Goal: Task Accomplishment & Management: Use online tool/utility

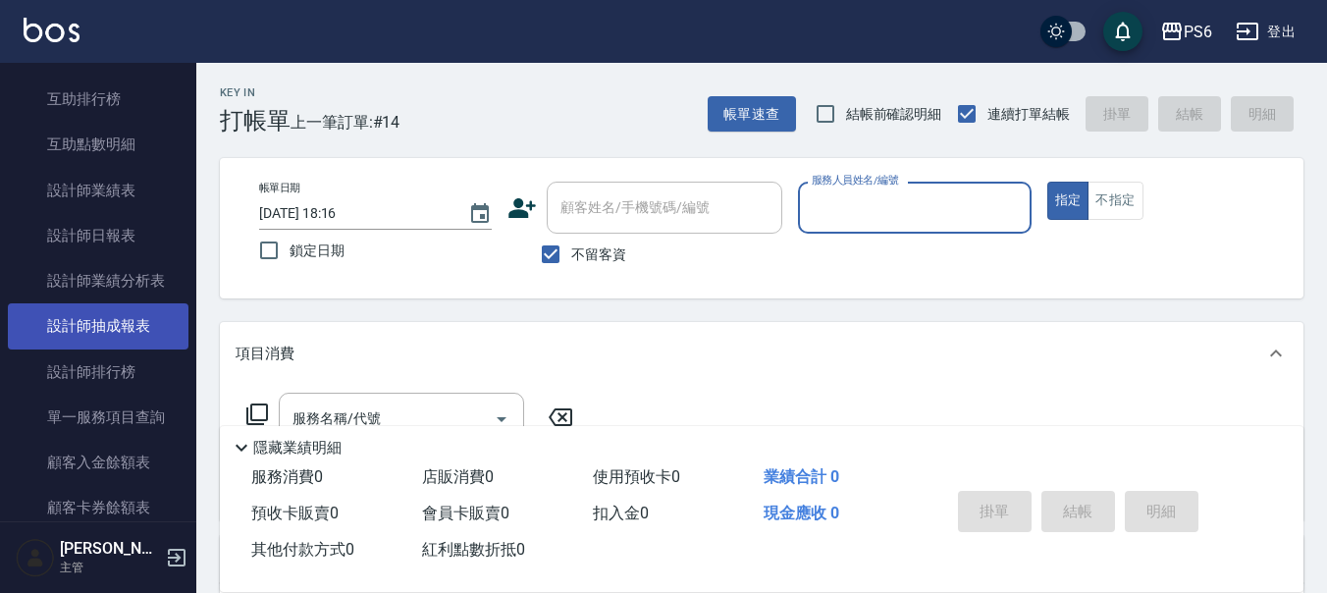
scroll to position [491, 0]
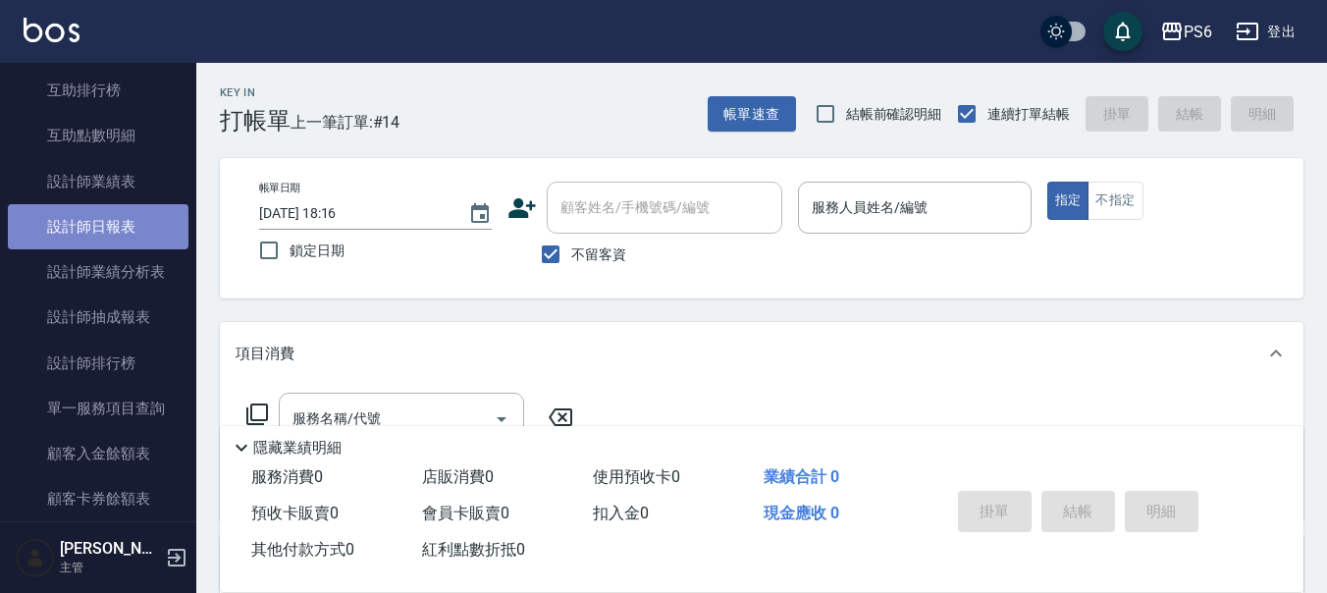
click at [129, 231] on link "設計師日報表" at bounding box center [98, 226] width 181 height 45
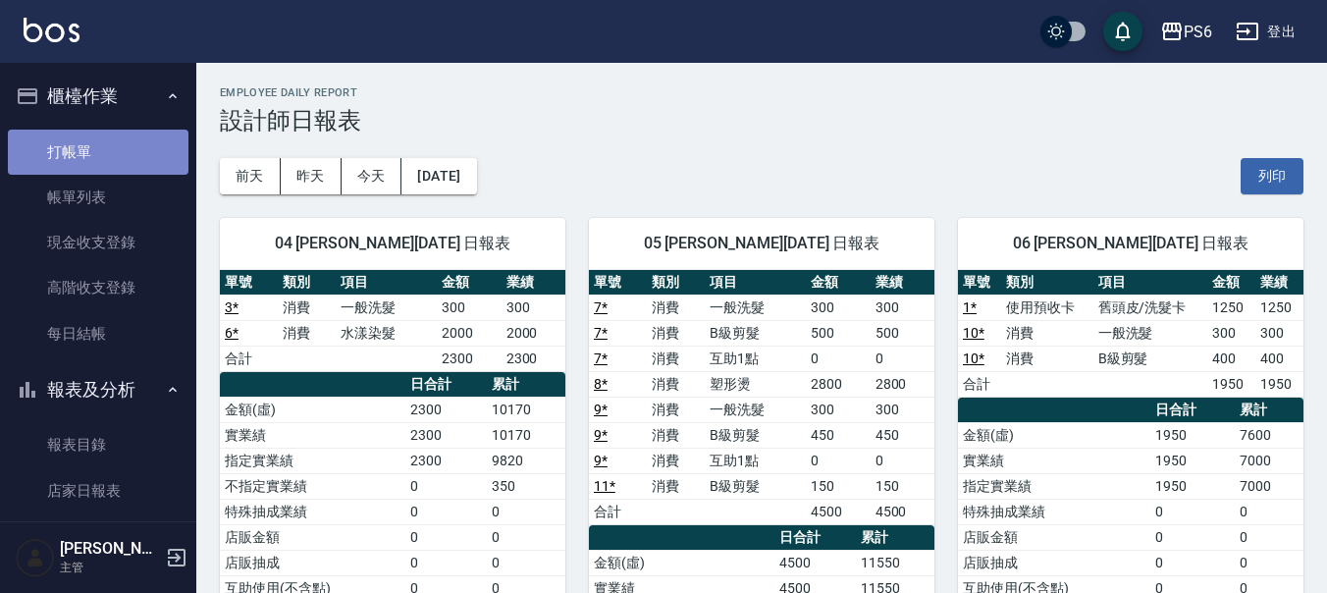
click at [99, 158] on link "打帳單" at bounding box center [98, 152] width 181 height 45
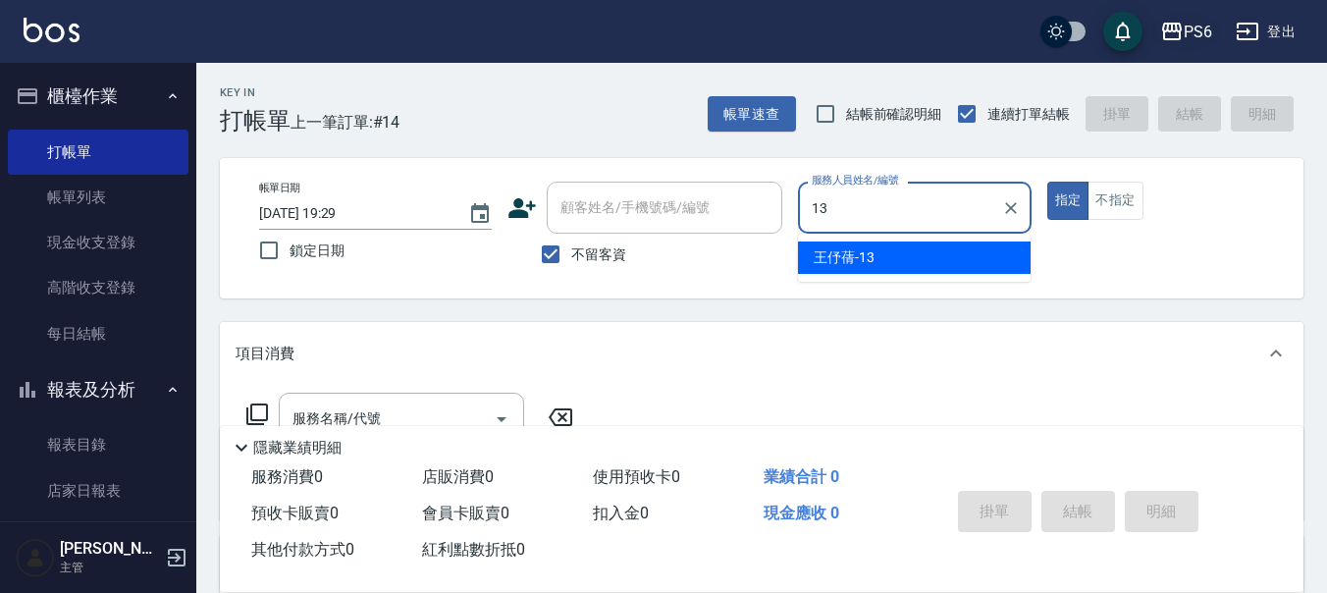
type input "王伃蒨-13"
type button "true"
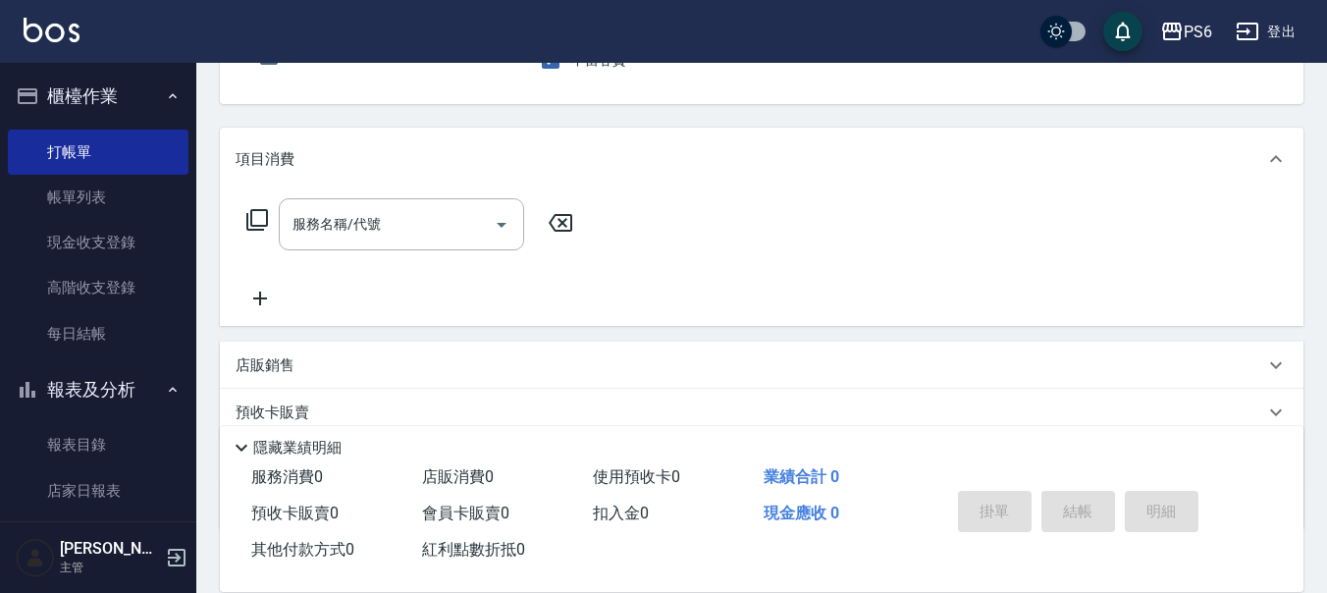
scroll to position [196, 0]
click at [447, 203] on div "服務名稱/代號" at bounding box center [401, 222] width 245 height 52
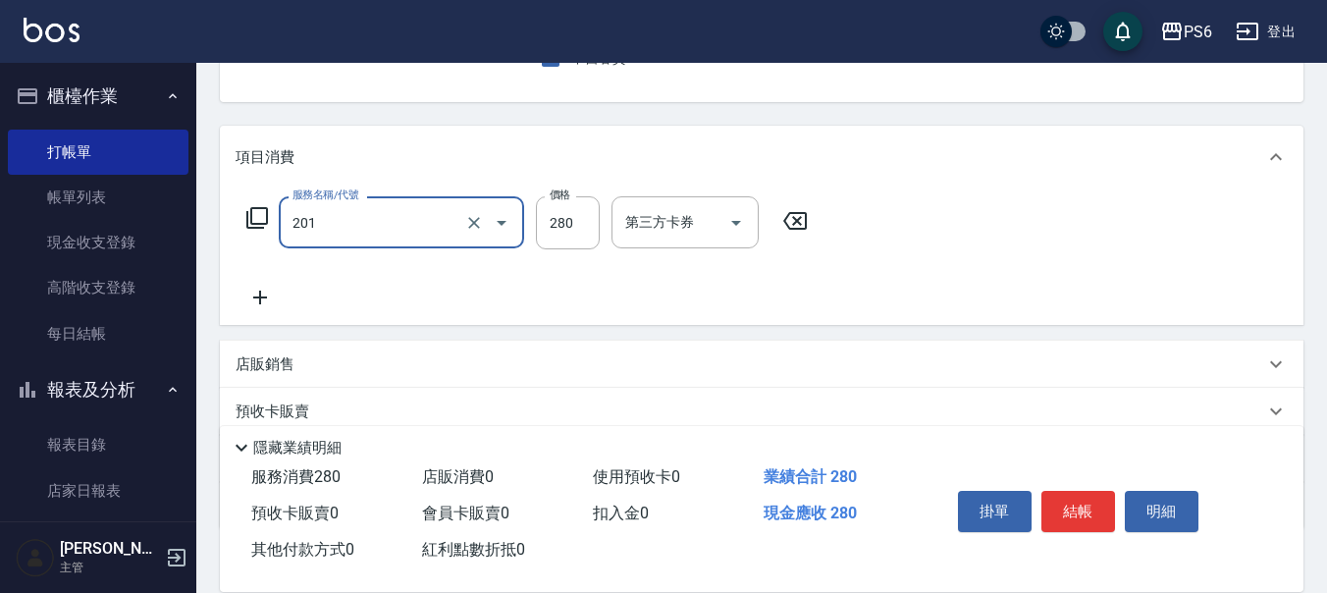
type input "一般洗髮(201)"
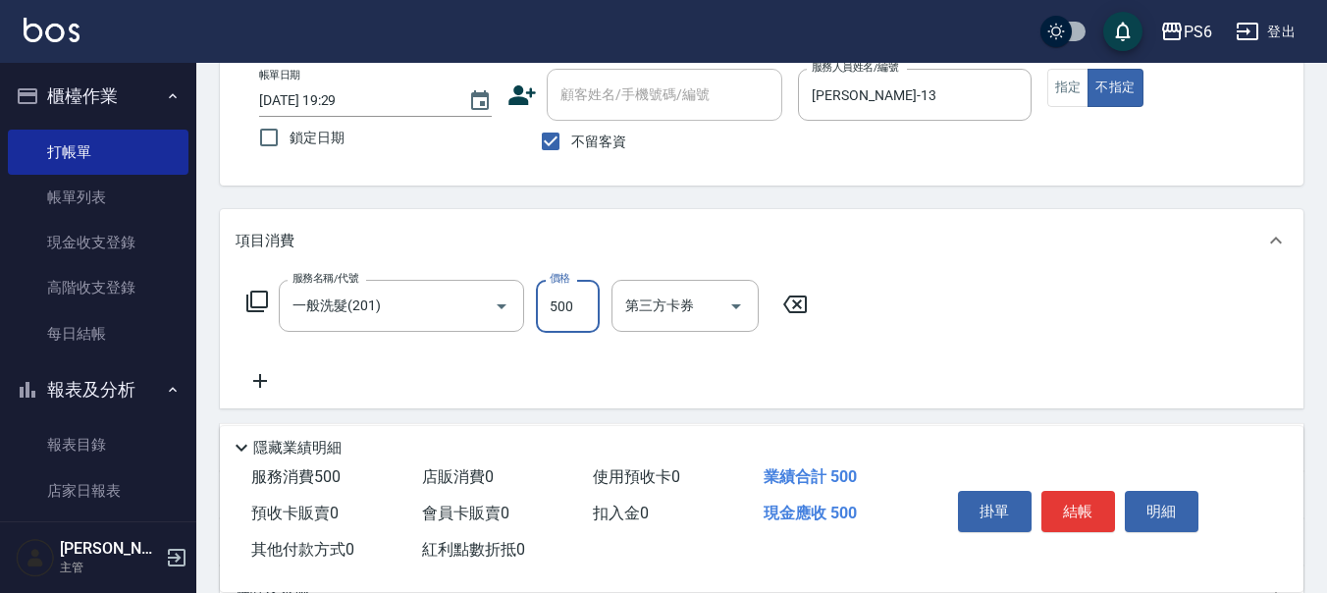
scroll to position [0, 0]
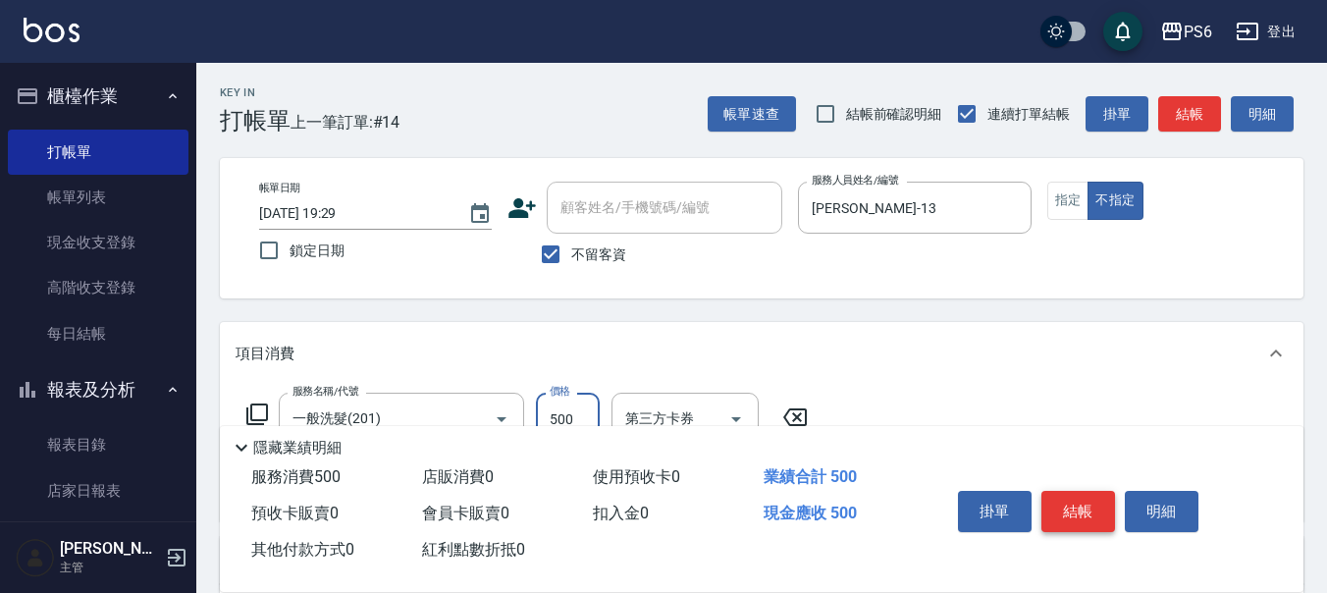
type input "500"
click at [1072, 507] on button "結帳" at bounding box center [1078, 511] width 74 height 41
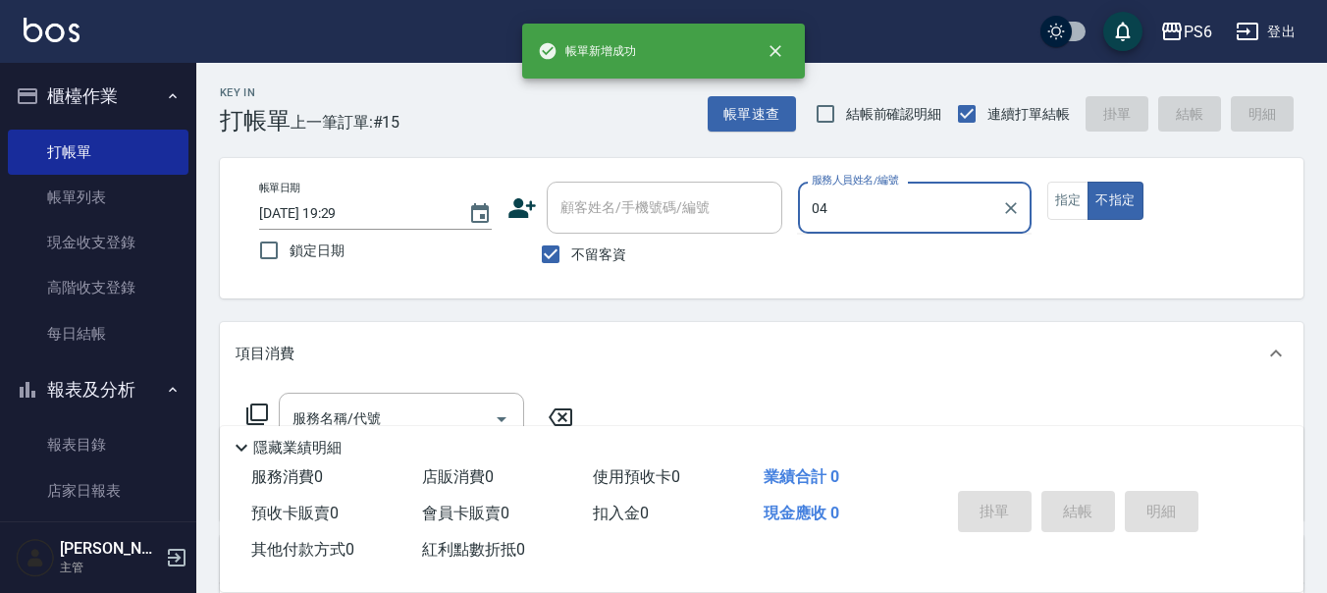
type input "吳婉瑜-04"
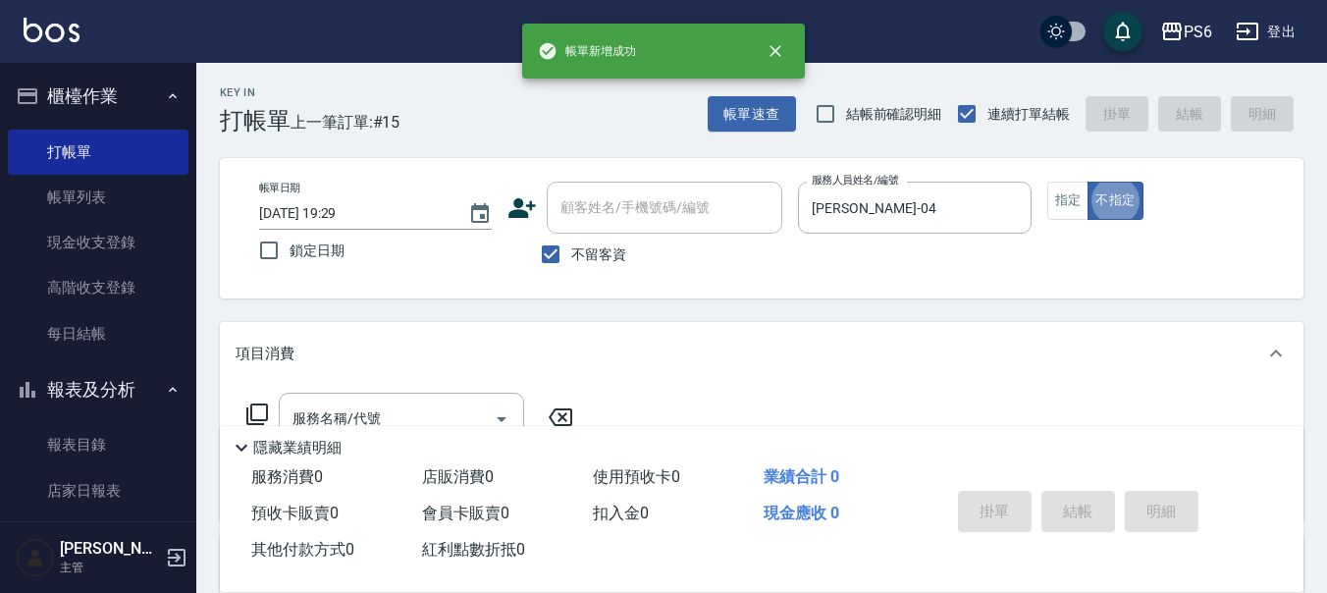
type button "false"
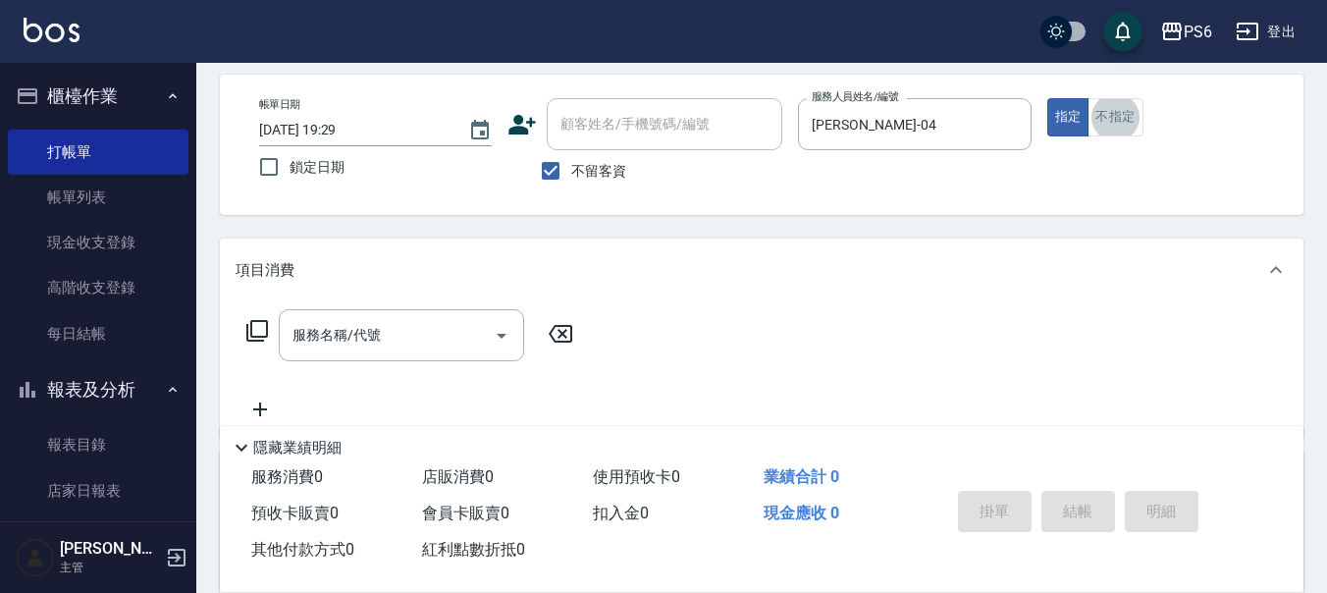
scroll to position [196, 0]
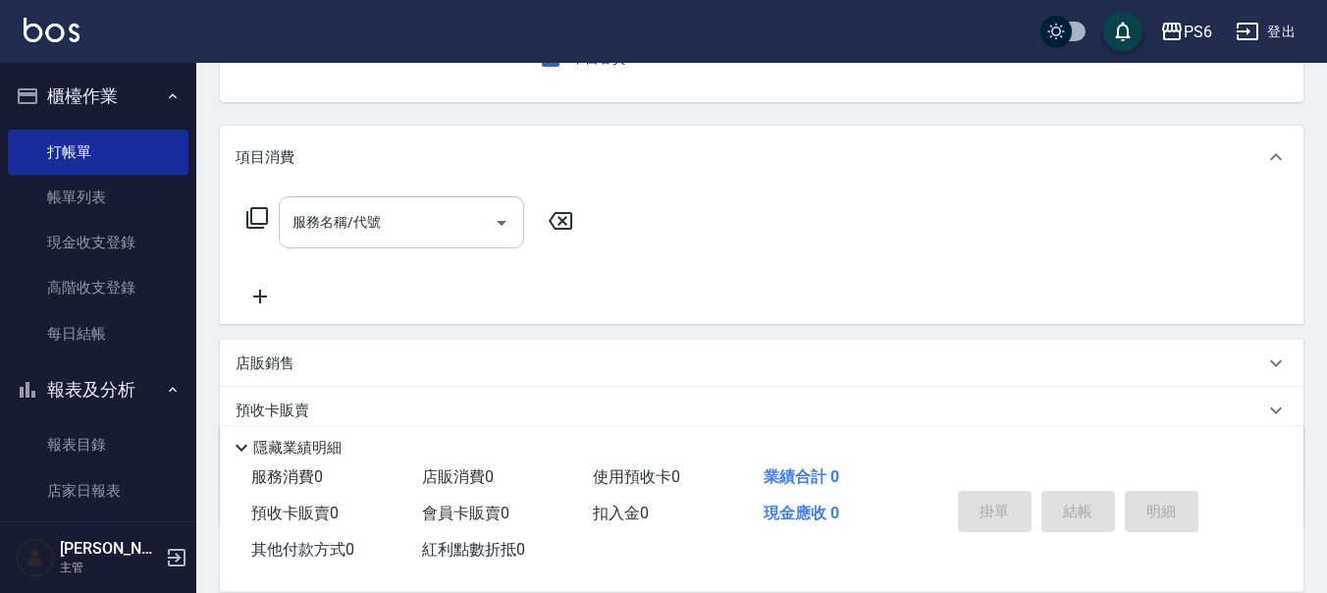
click at [453, 245] on div "服務名稱/代號 服務名稱/代號" at bounding box center [410, 252] width 349 height 112
click at [446, 239] on input "服務名稱/代號" at bounding box center [387, 222] width 198 height 34
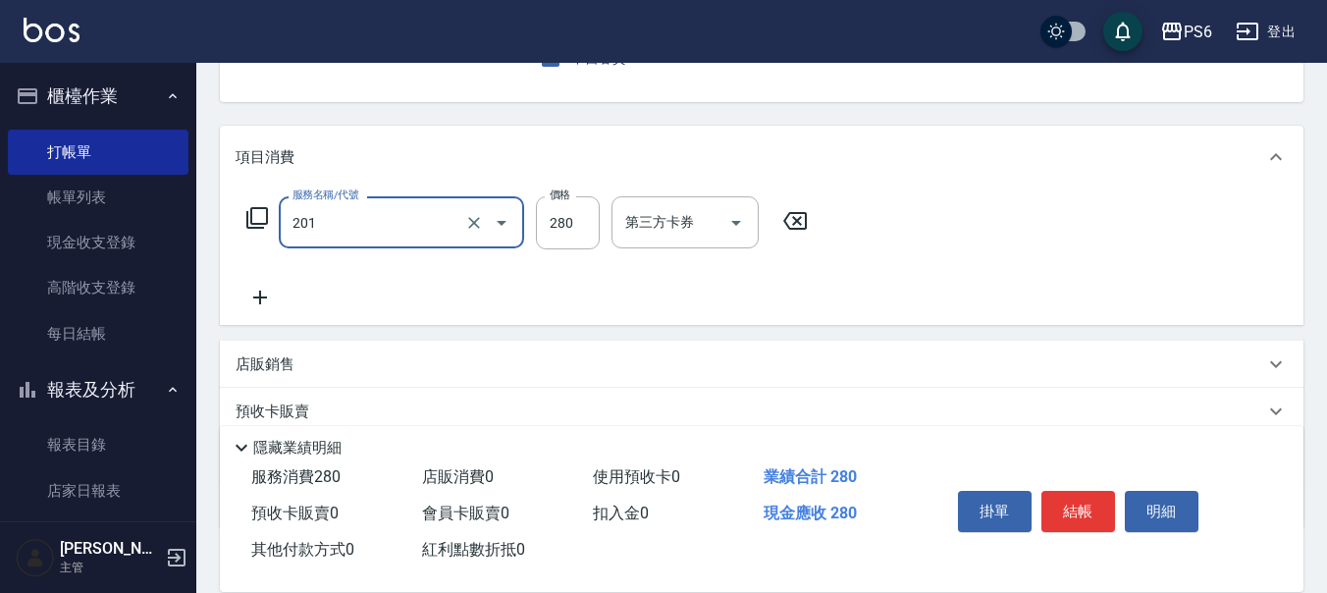
type input "一般洗髮(201)"
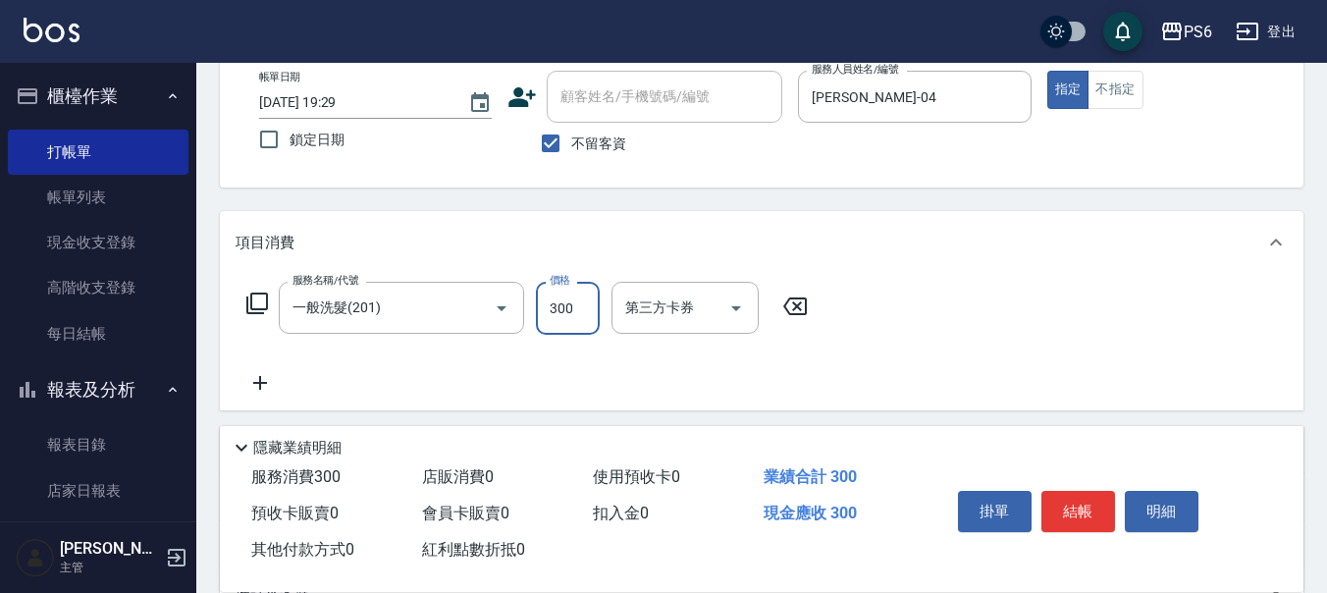
scroll to position [0, 0]
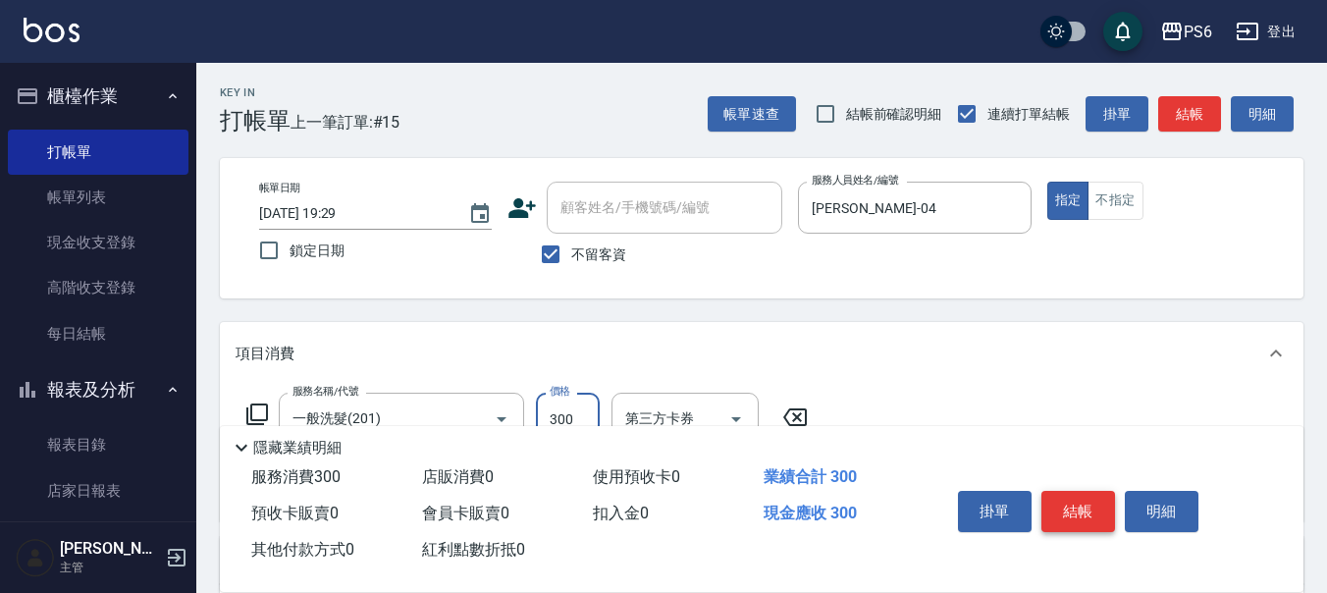
type input "300"
click at [1058, 498] on button "結帳" at bounding box center [1078, 511] width 74 height 41
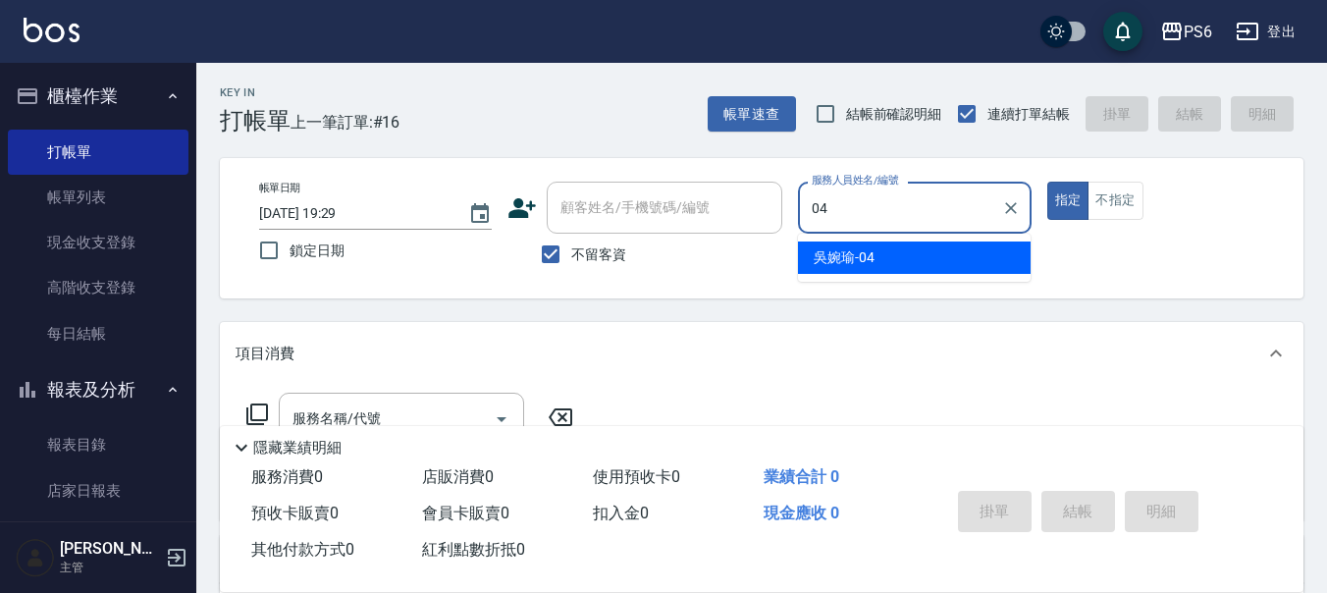
type input "吳婉瑜-04"
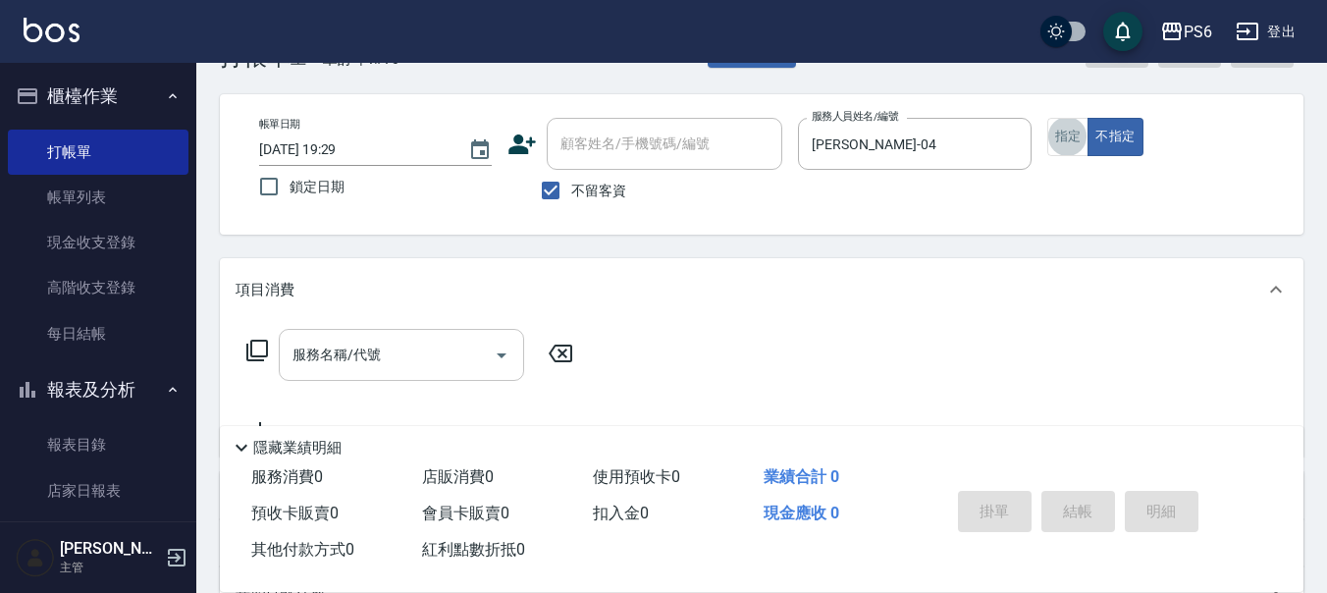
scroll to position [98, 0]
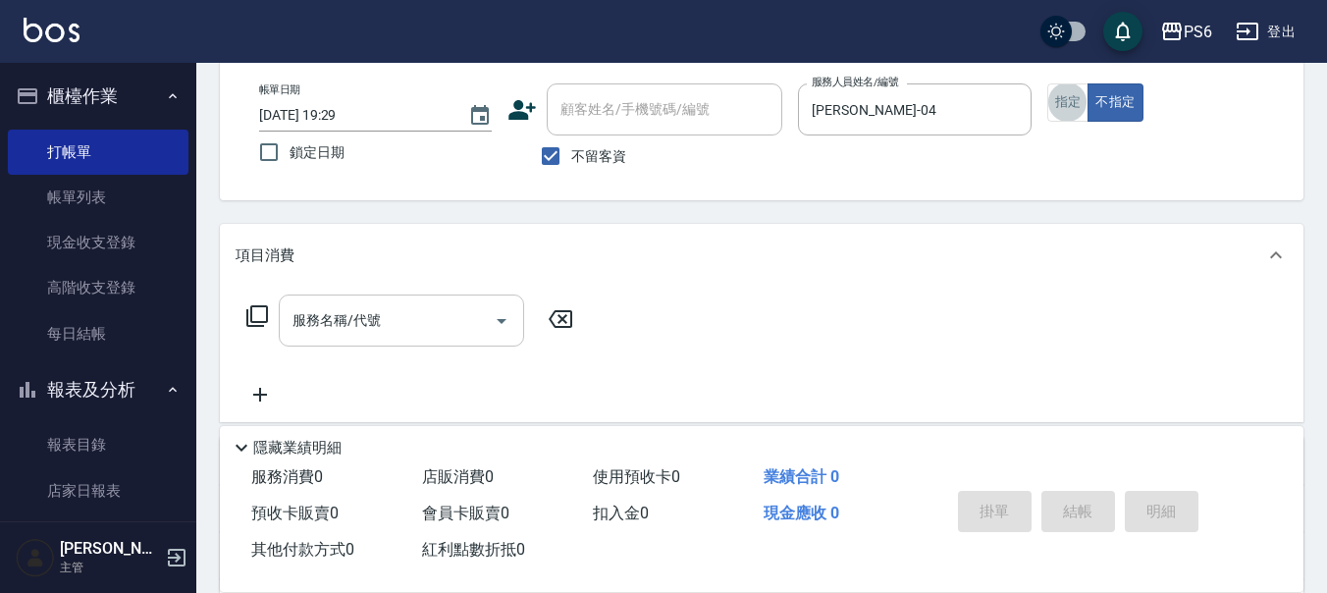
click at [403, 310] on input "服務名稱/代號" at bounding box center [387, 320] width 198 height 34
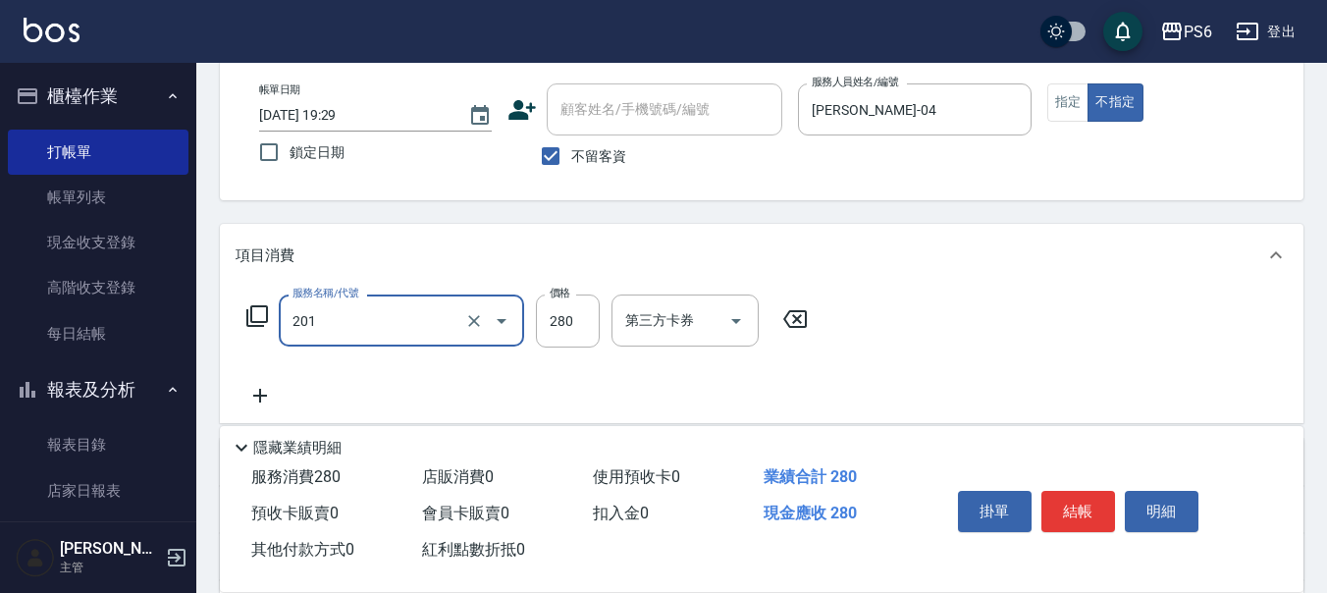
type input "一般洗髮(201)"
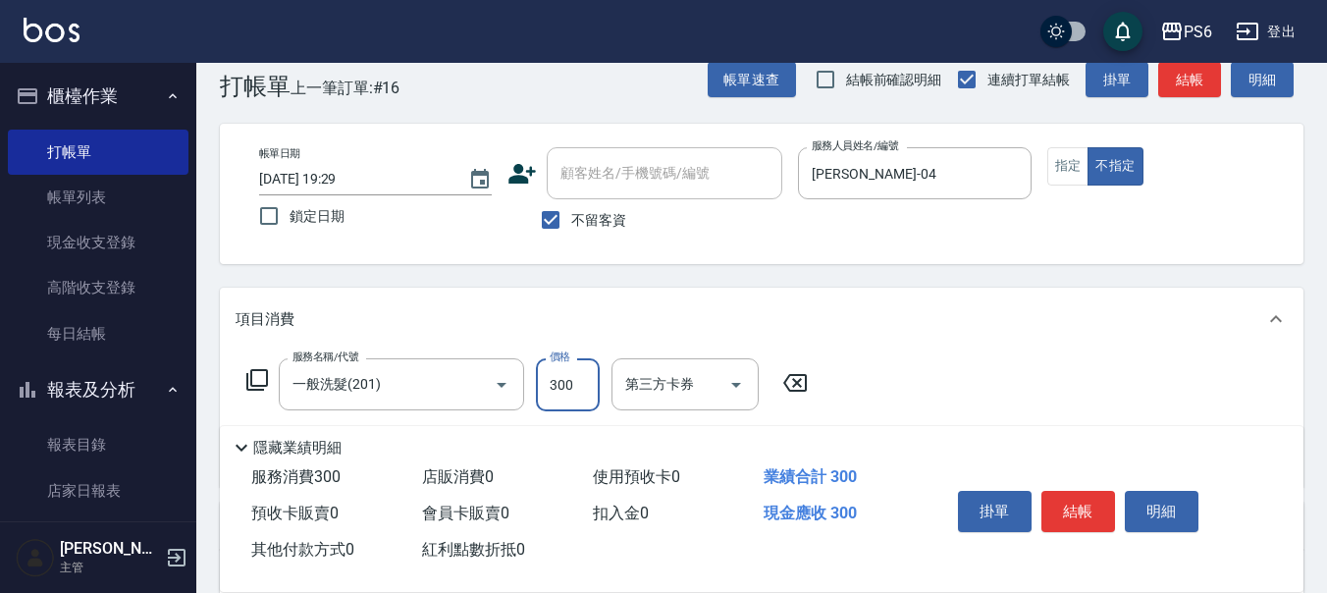
scroll to position [0, 0]
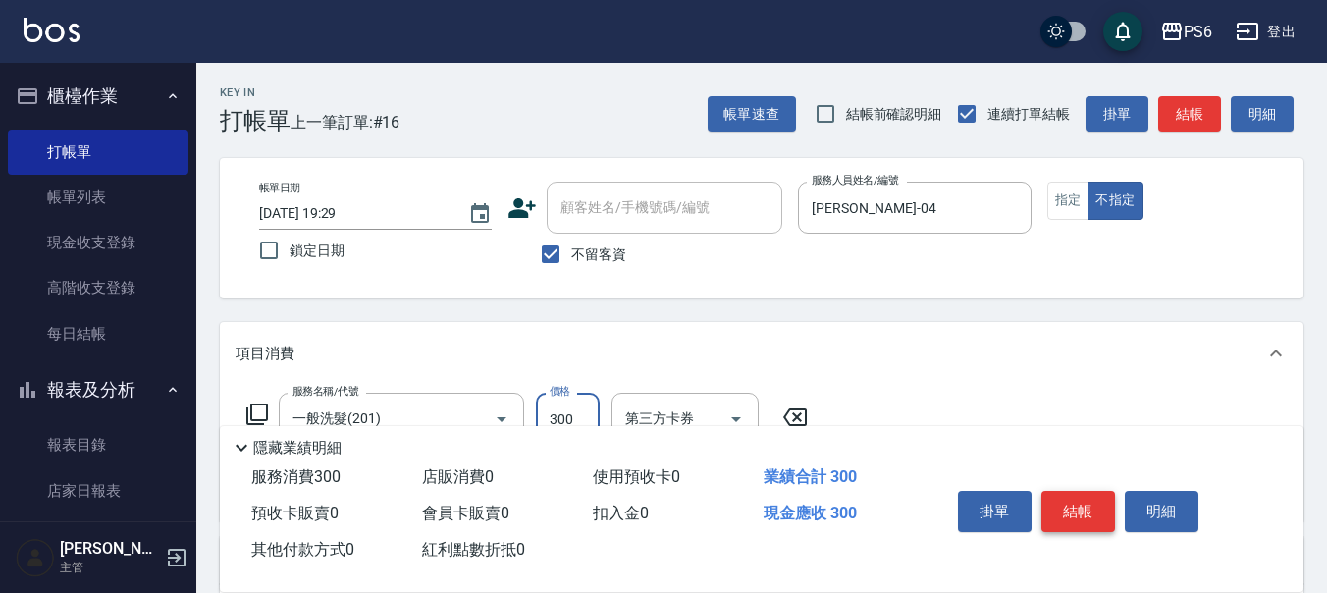
type input "300"
click at [1064, 507] on button "結帳" at bounding box center [1078, 511] width 74 height 41
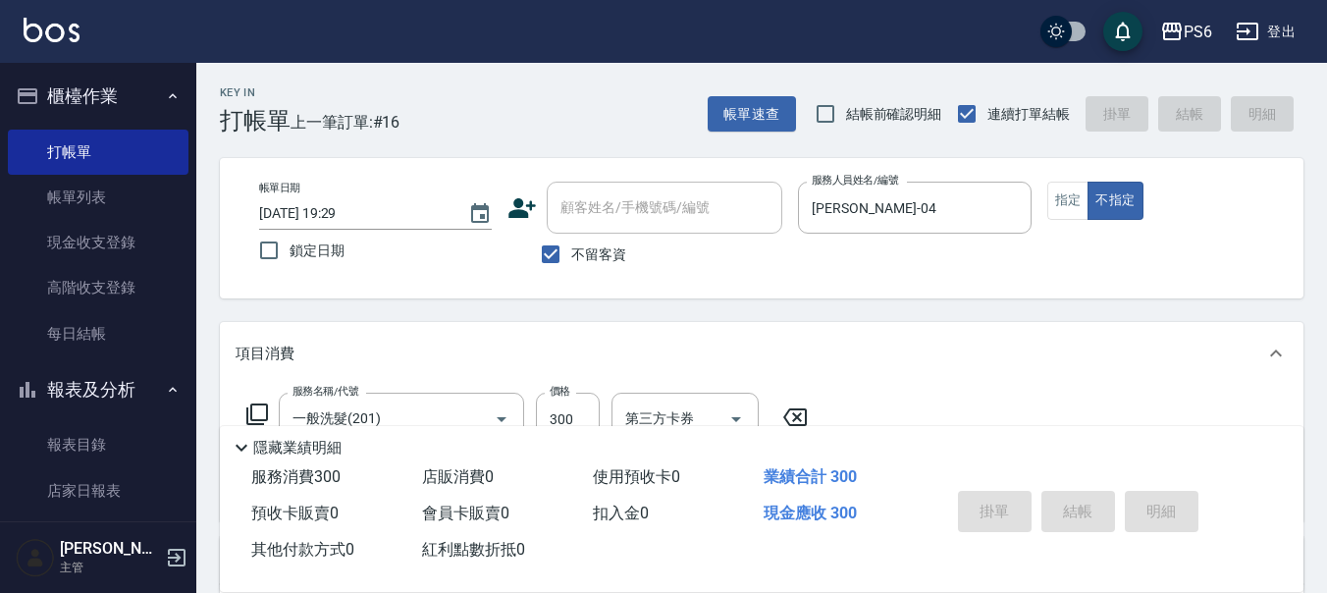
type input "2025/09/04 19:30"
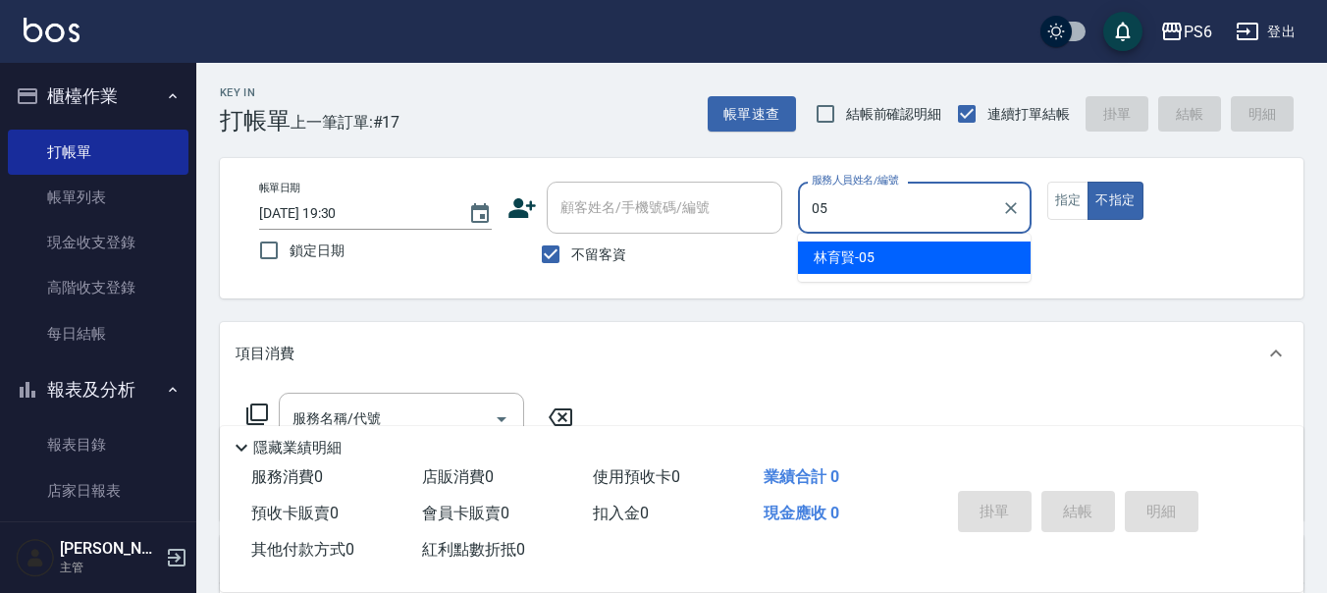
type input "林育賢-05"
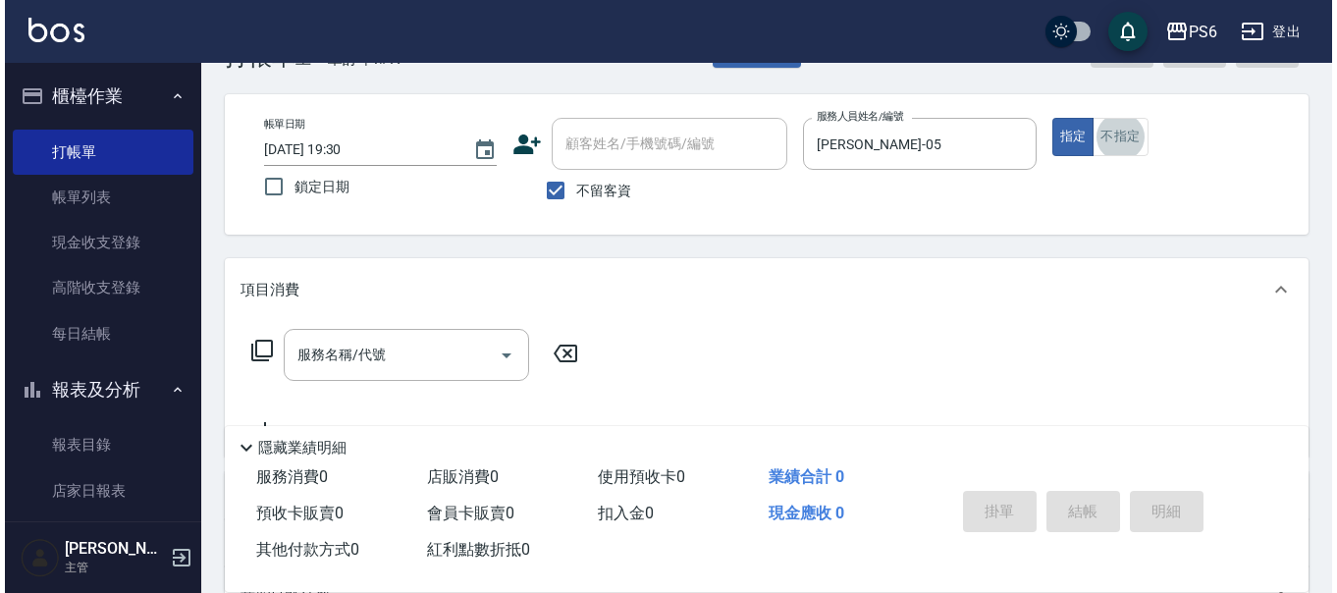
scroll to position [98, 0]
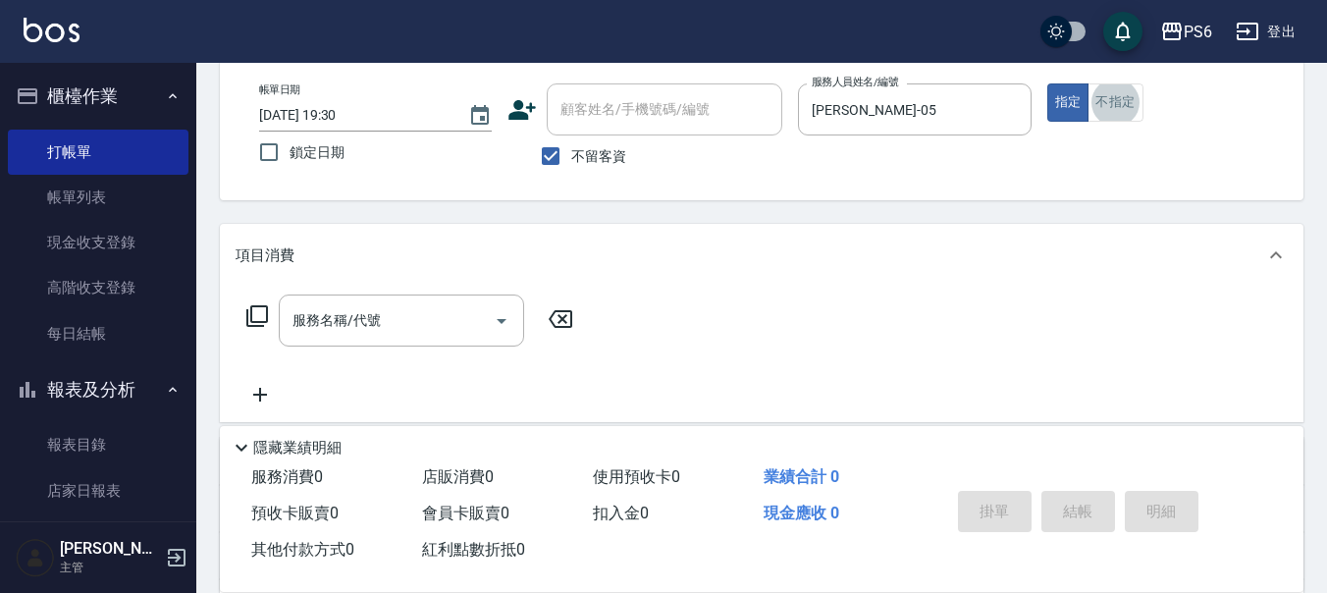
click at [256, 321] on icon at bounding box center [257, 316] width 24 height 24
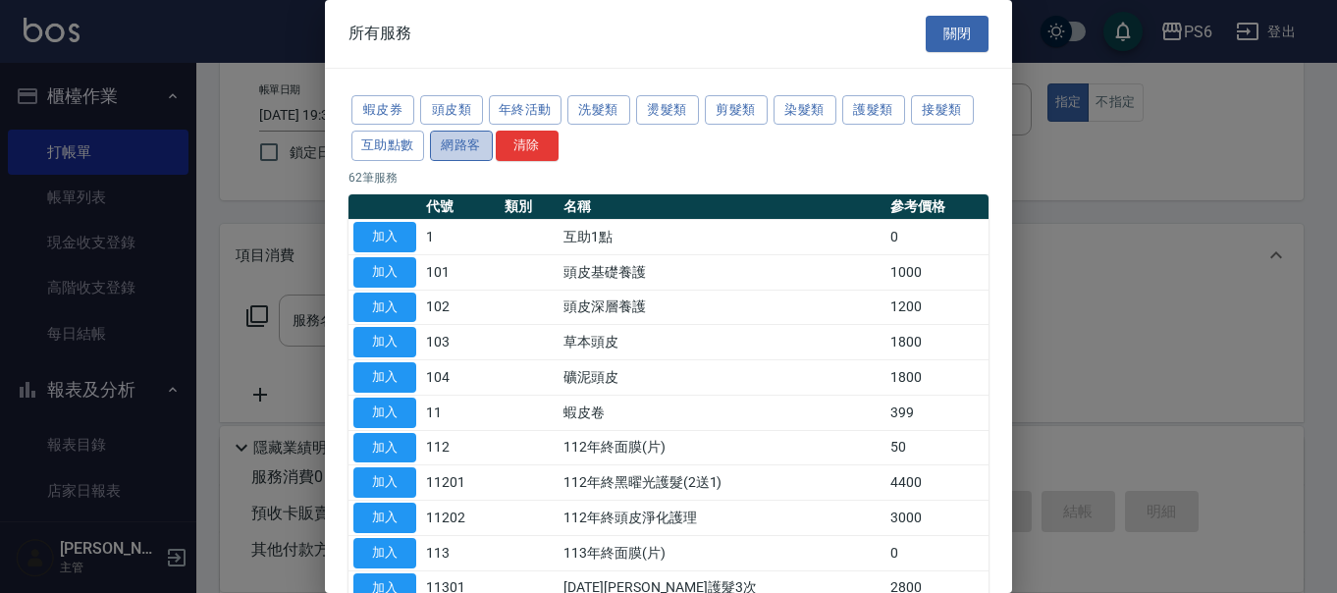
click at [475, 142] on button "網路客" at bounding box center [461, 146] width 63 height 30
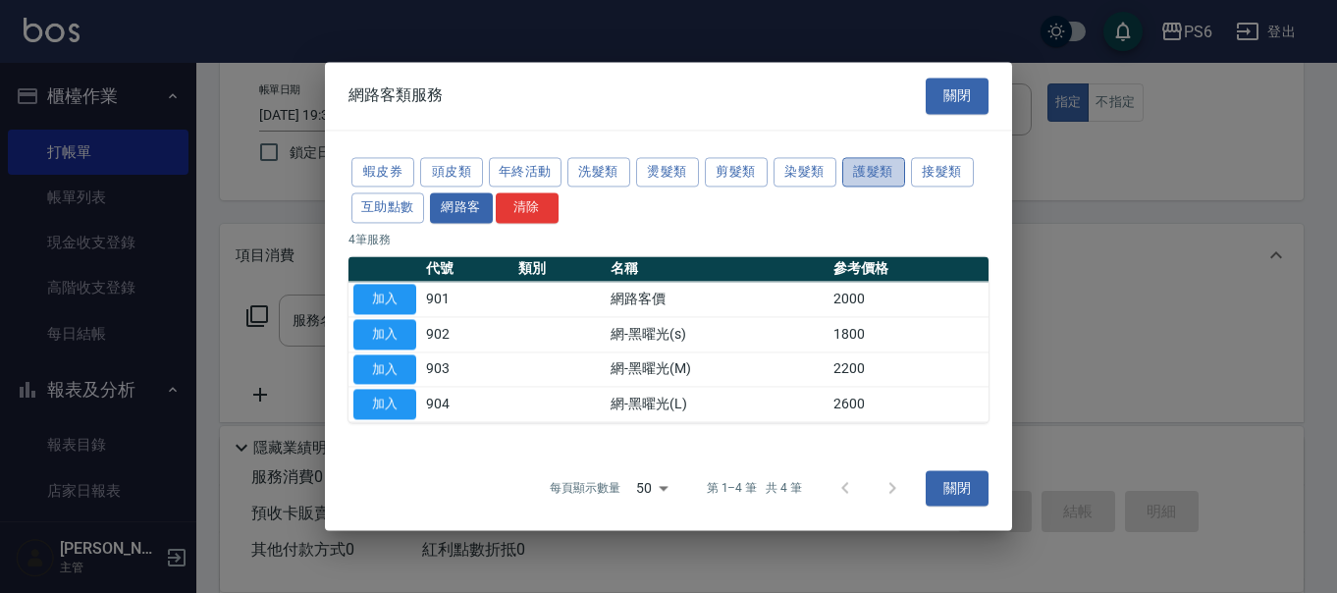
click at [858, 172] on button "護髮類" at bounding box center [873, 172] width 63 height 30
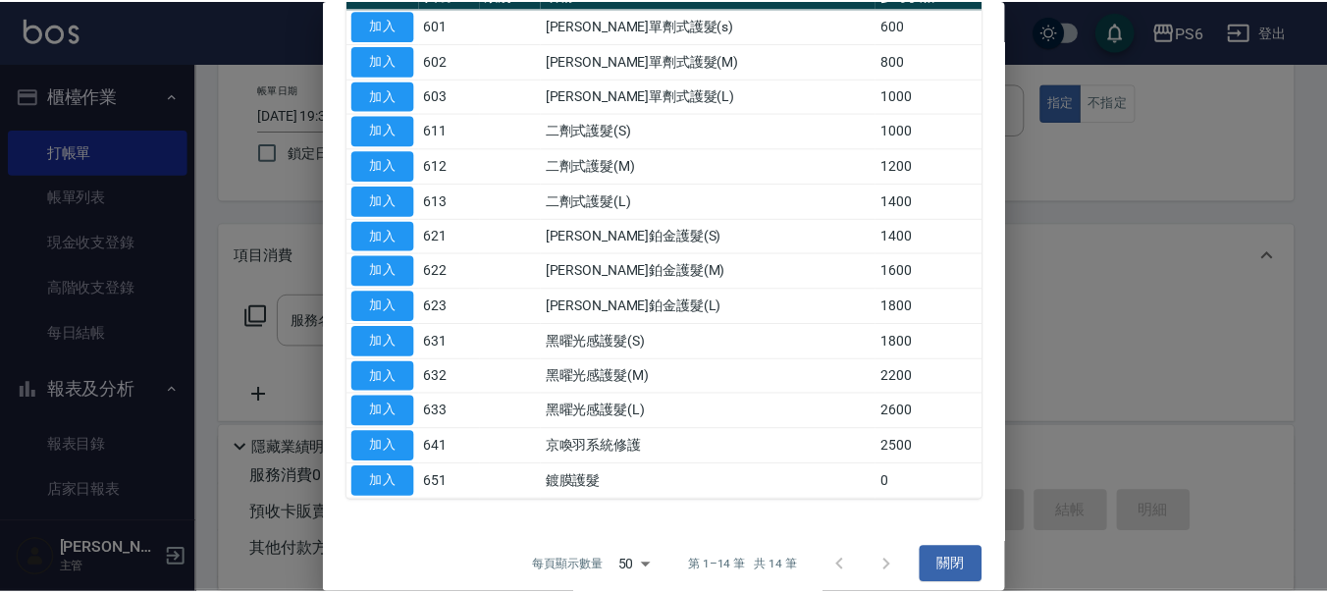
scroll to position [227, 0]
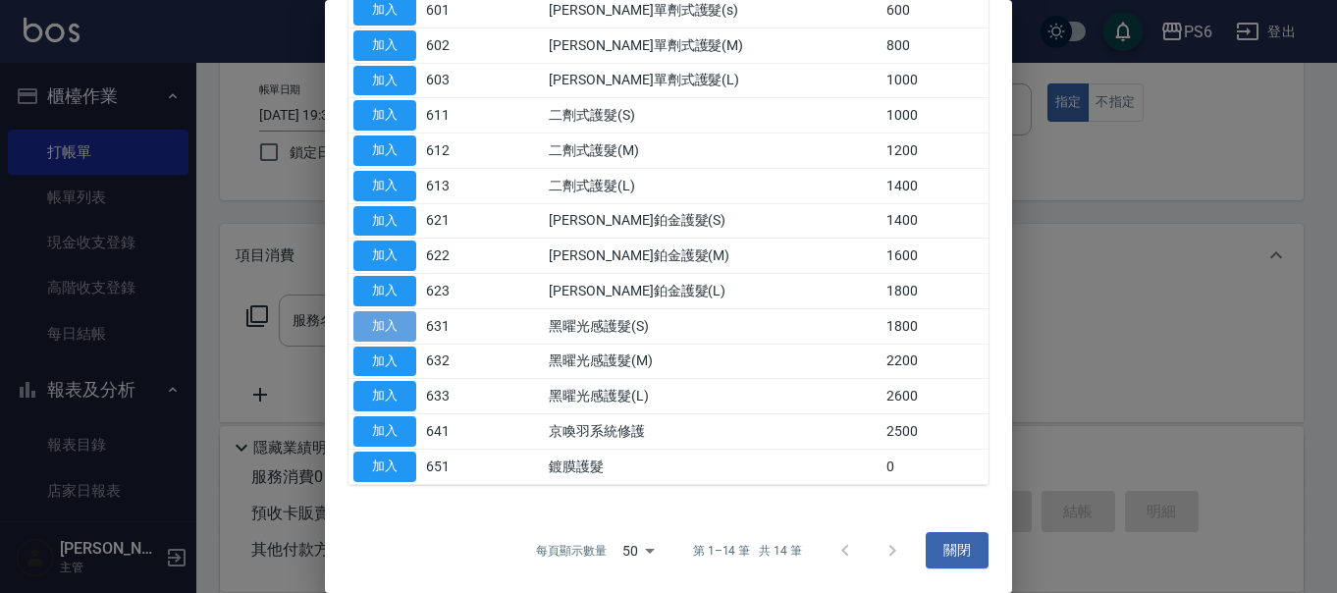
click at [404, 323] on button "加入" at bounding box center [384, 326] width 63 height 30
type input "黑曜光感護髮(S)(631)"
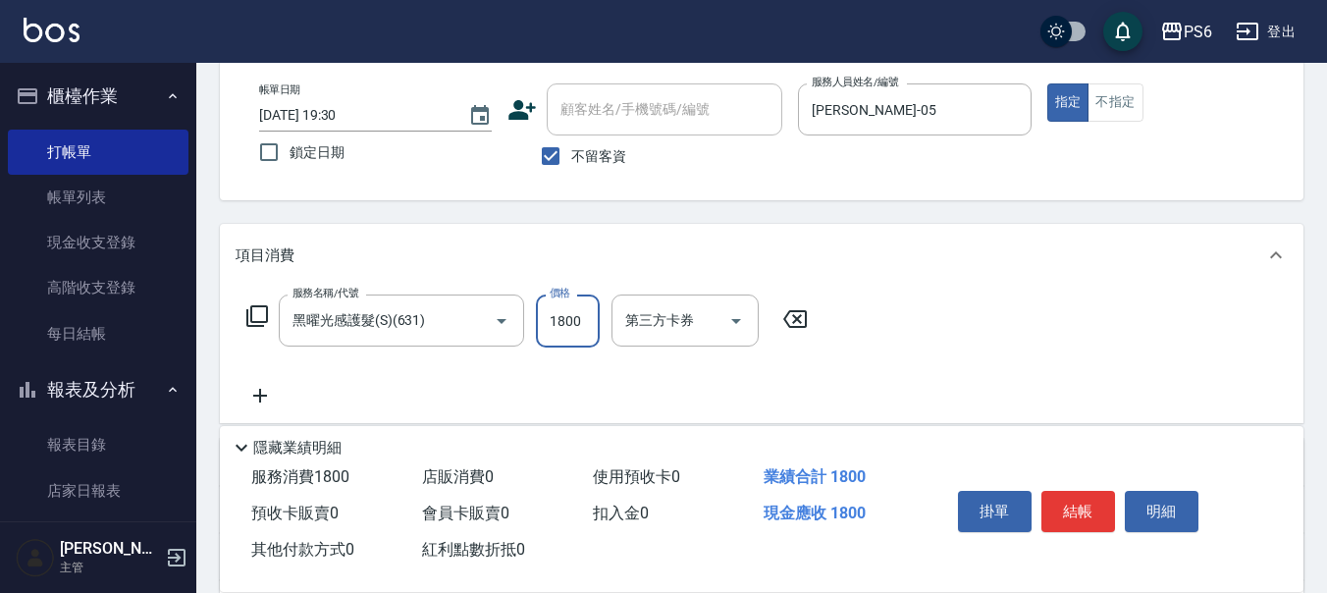
click at [552, 325] on input "1800" at bounding box center [568, 320] width 64 height 53
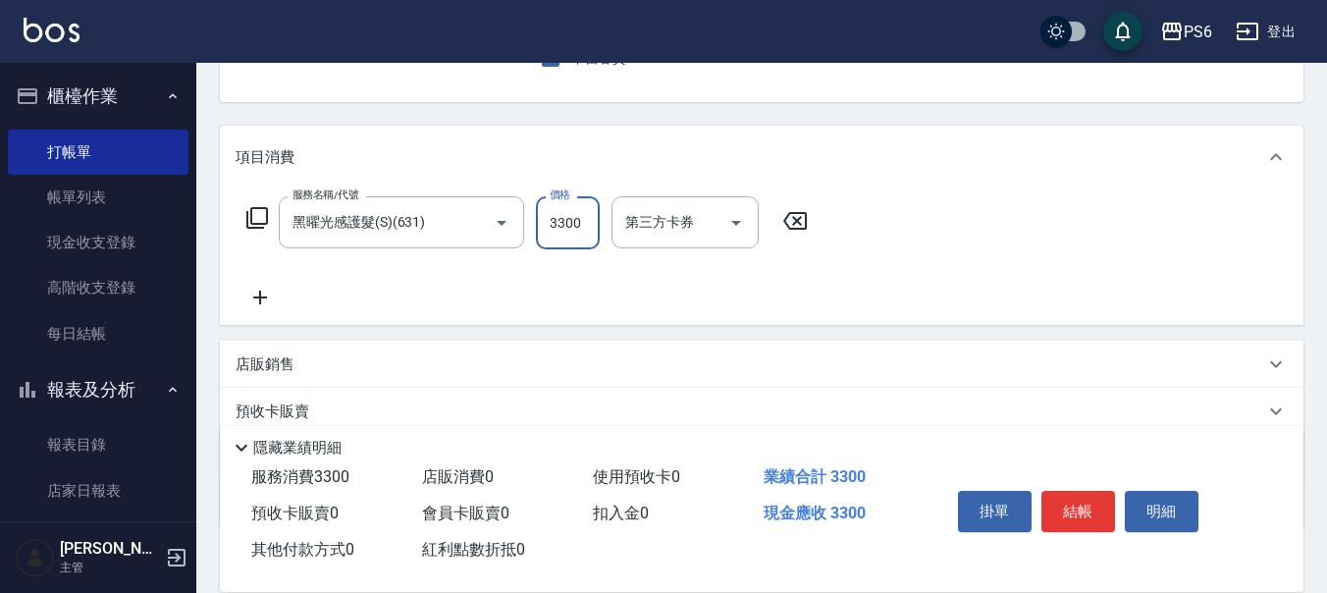
type input "3300"
click at [252, 296] on icon at bounding box center [260, 298] width 49 height 24
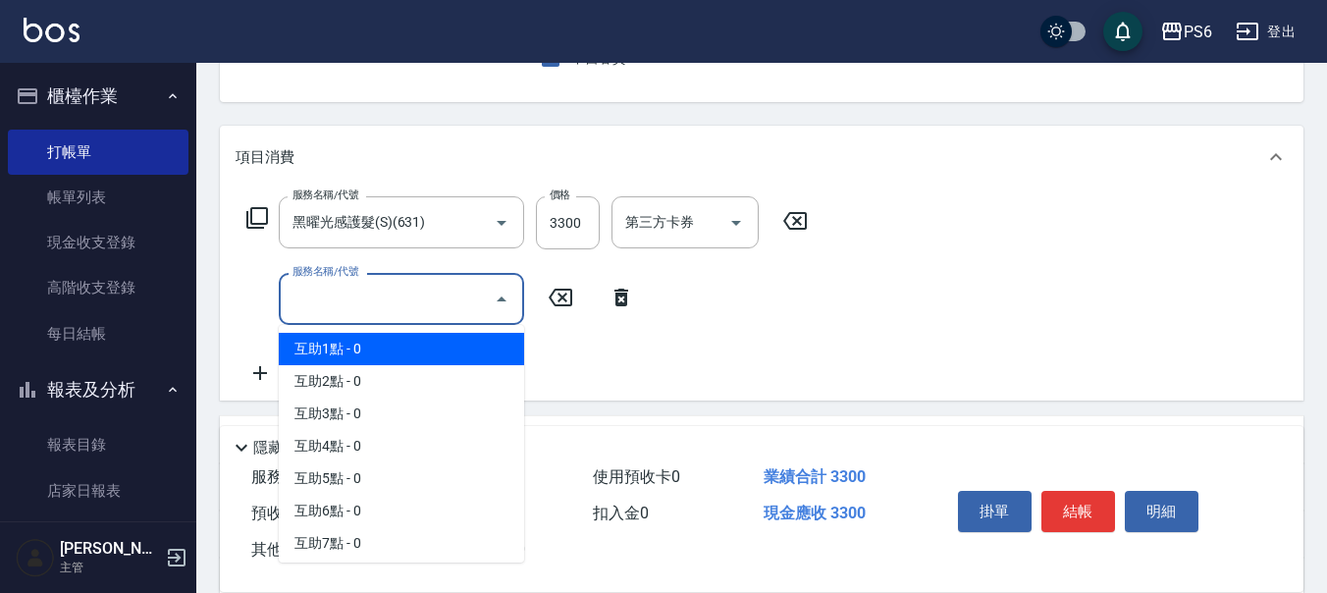
click at [364, 295] on input "服務名稱/代號" at bounding box center [387, 299] width 198 height 34
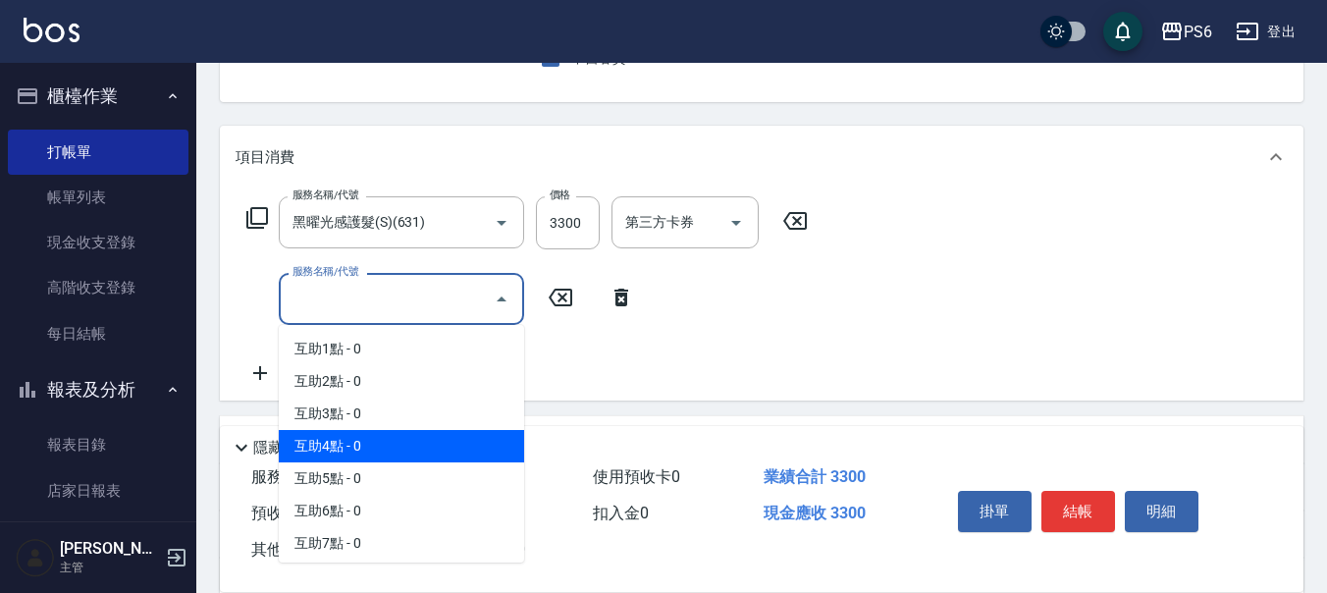
click at [351, 438] on span "互助4點 - 0" at bounding box center [401, 446] width 245 height 32
type input "互助4點(4)"
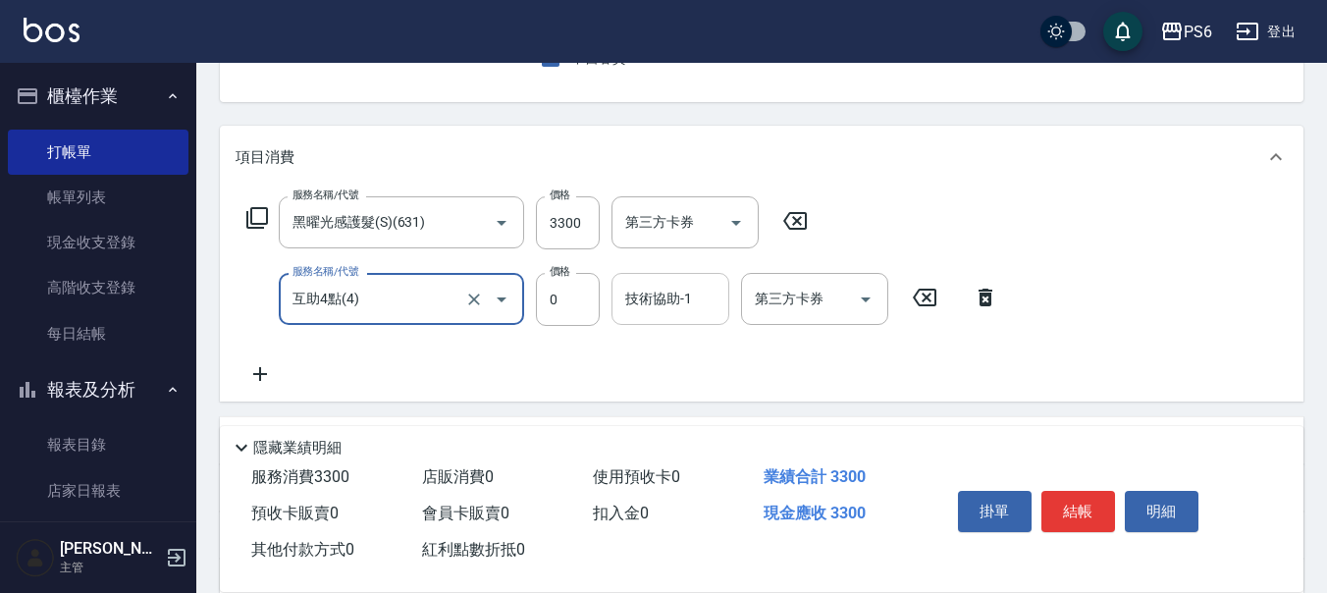
click at [697, 308] on input "技術協助-1" at bounding box center [670, 299] width 100 height 34
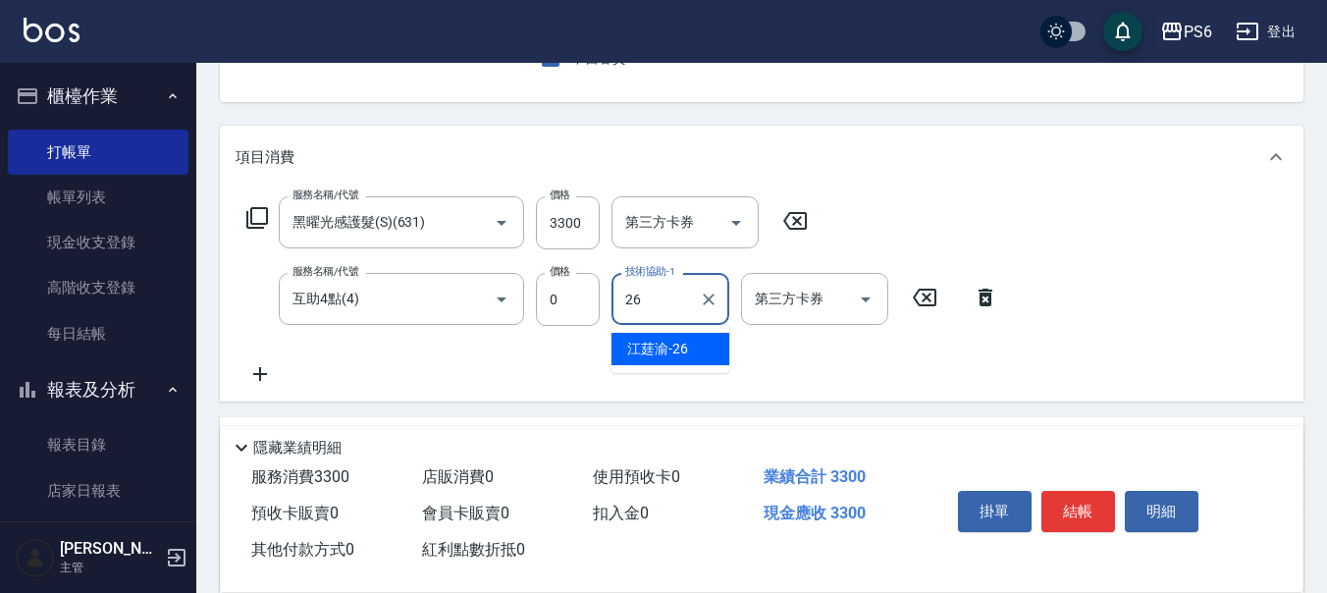
type input "江莛渝-26"
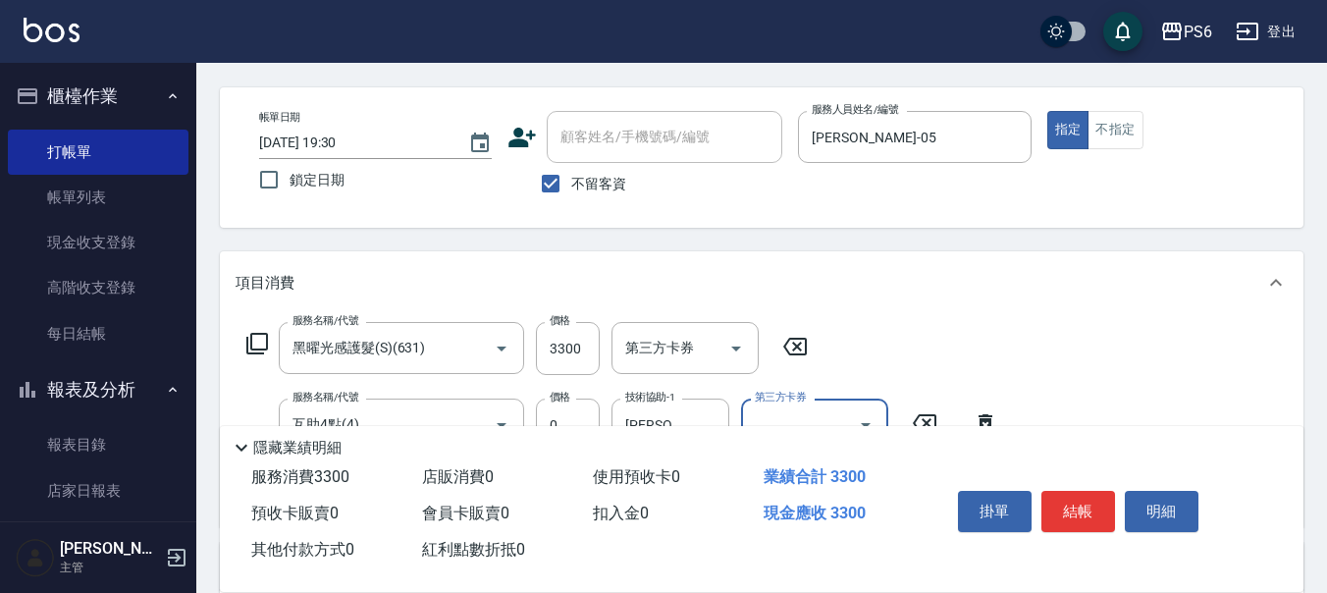
scroll to position [0, 0]
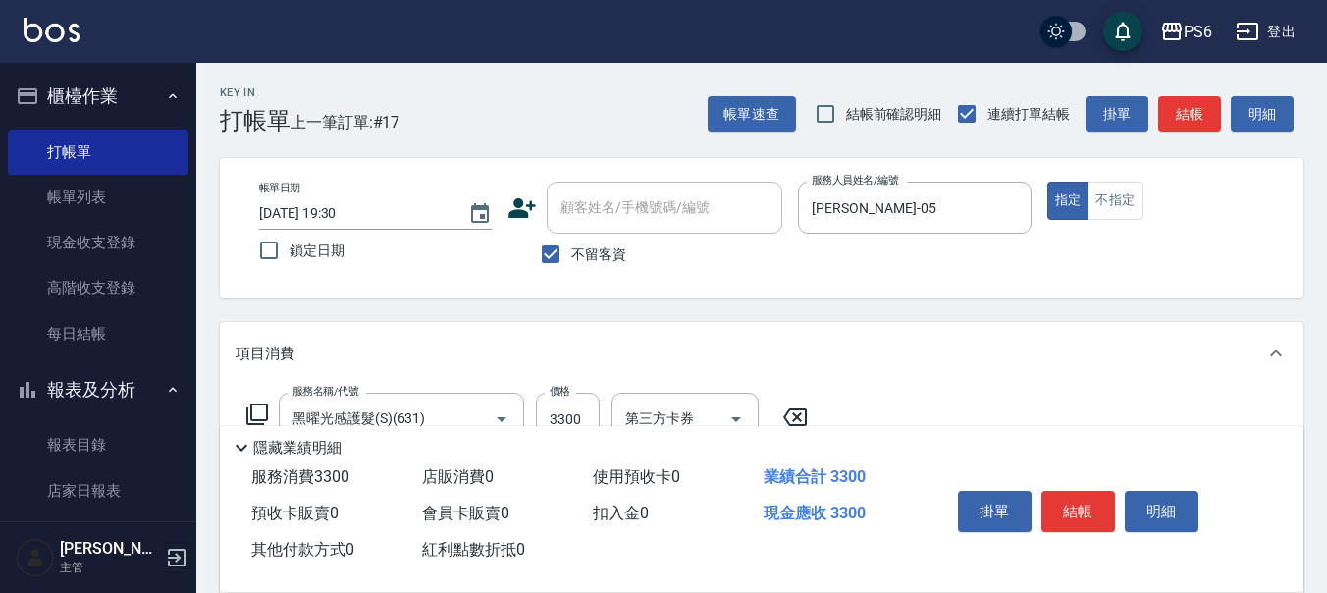
click at [1085, 500] on button "結帳" at bounding box center [1078, 511] width 74 height 41
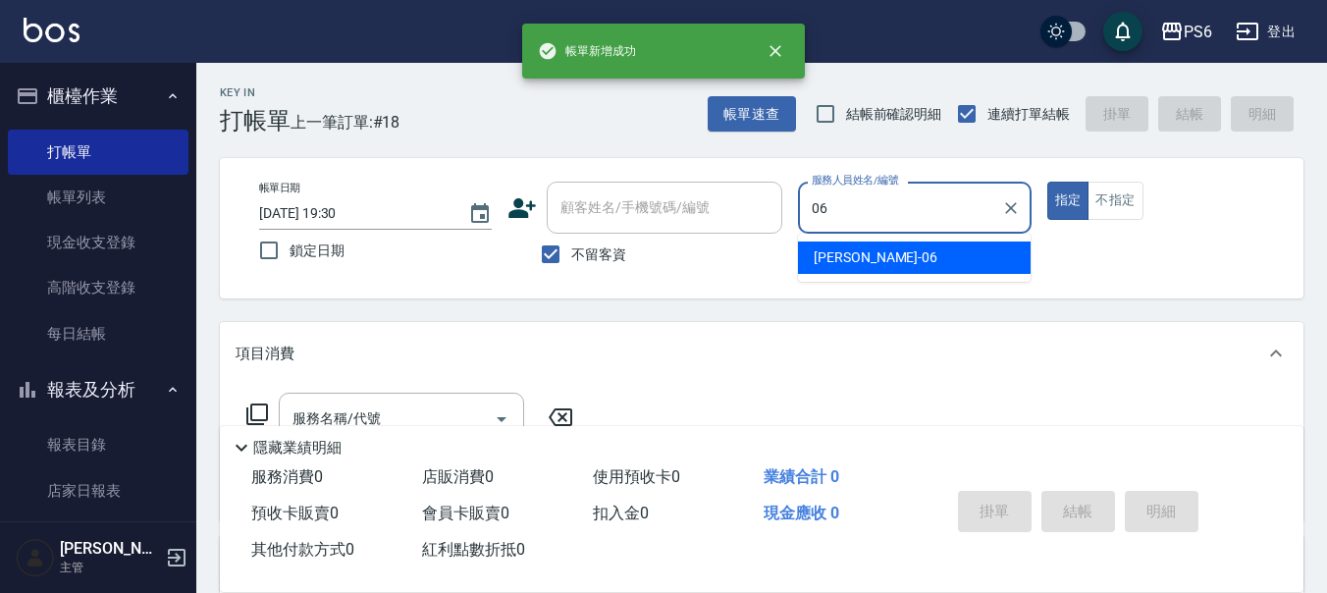
type input "李佳凌-06"
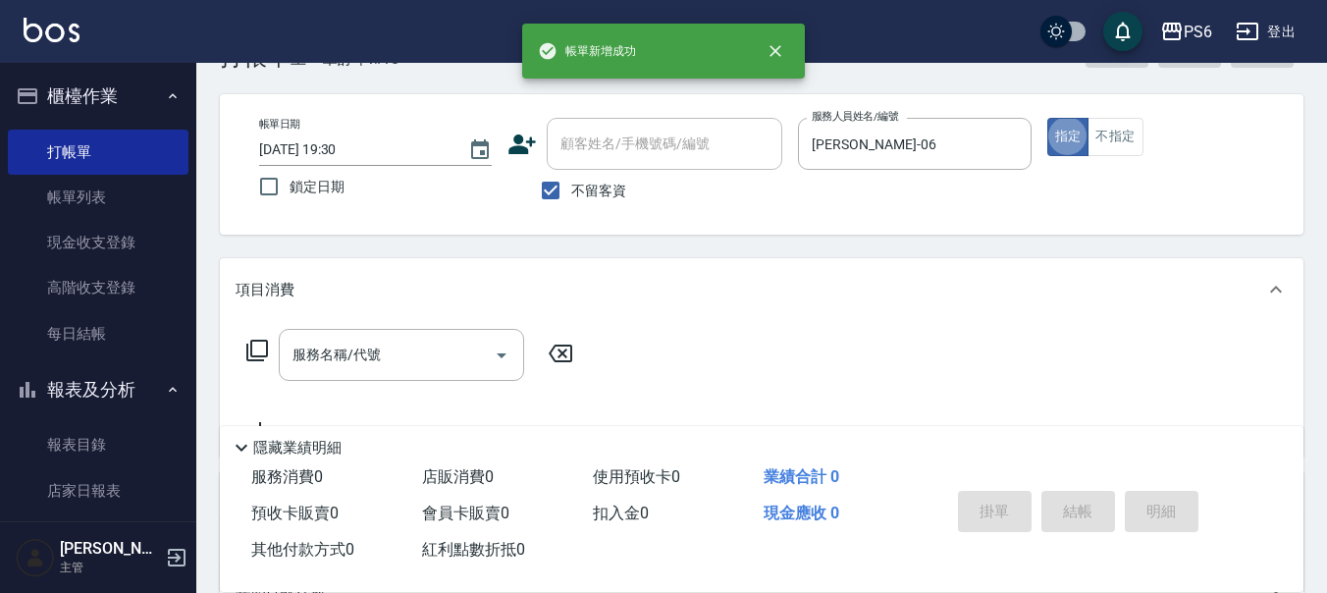
scroll to position [98, 0]
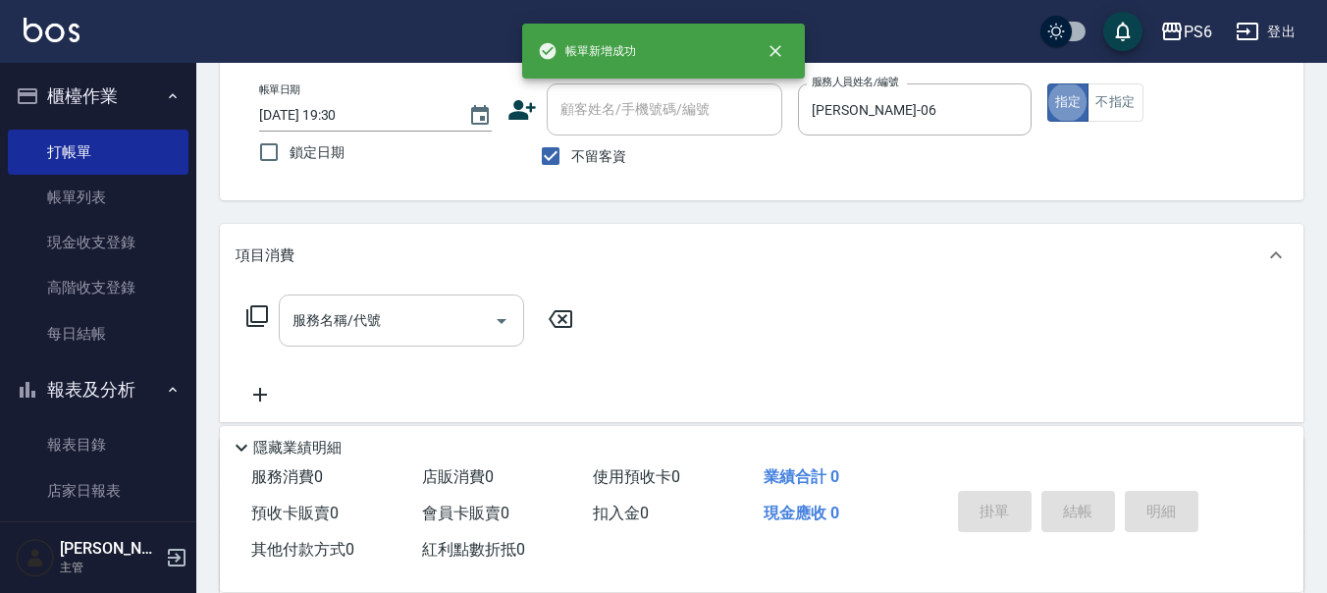
click at [361, 330] on input "服務名稱/代號" at bounding box center [387, 320] width 198 height 34
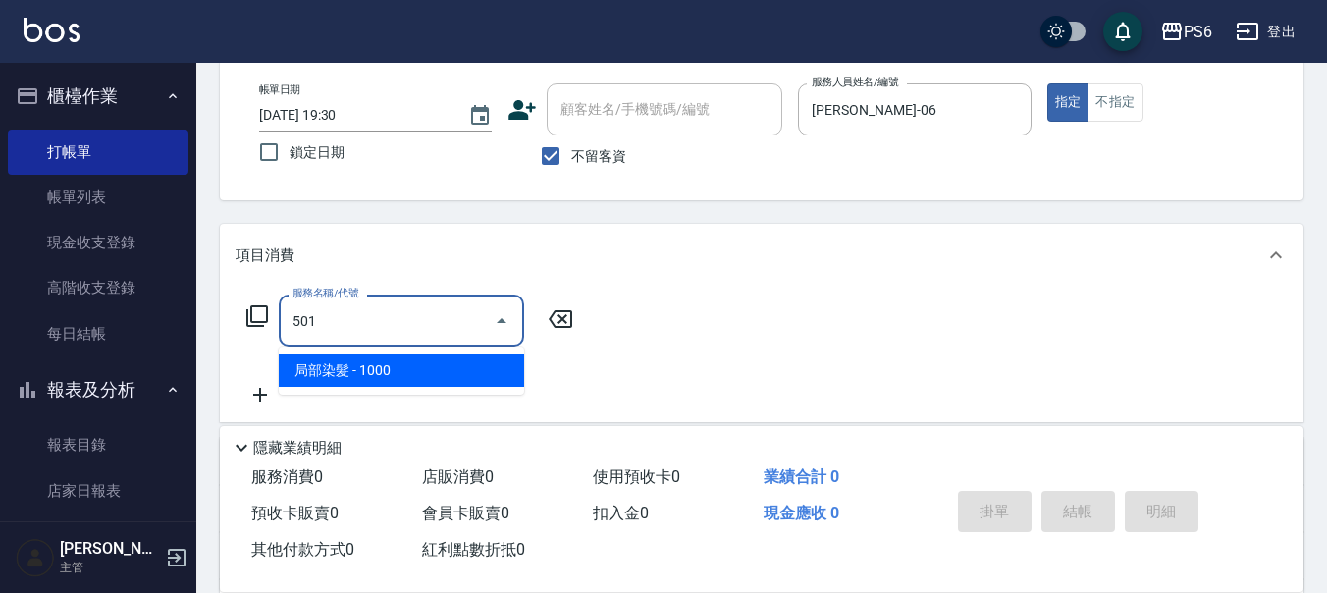
type input "局部染髮(501)"
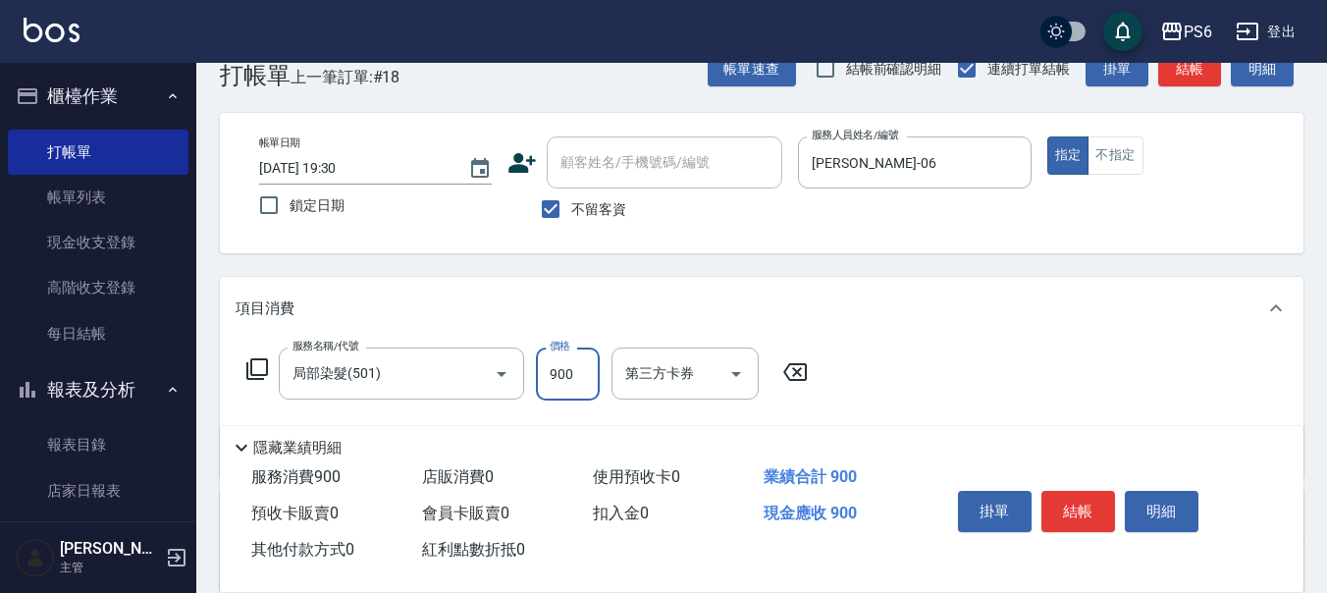
scroll to position [0, 0]
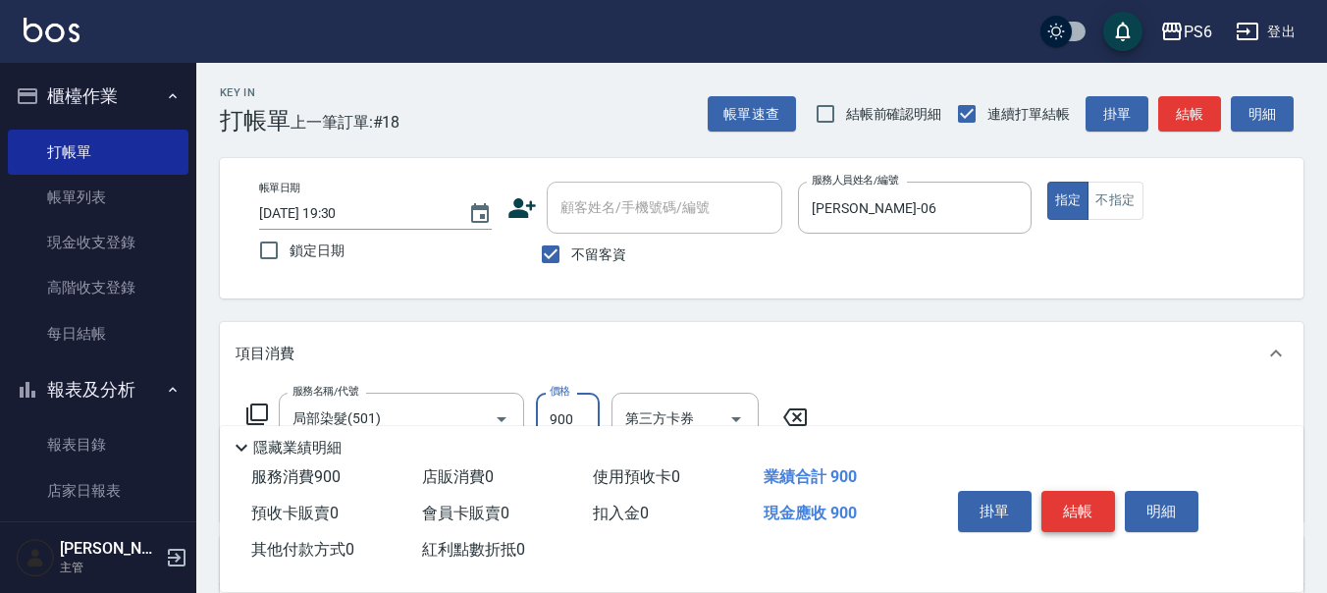
type input "900"
click at [1059, 504] on button "結帳" at bounding box center [1078, 511] width 74 height 41
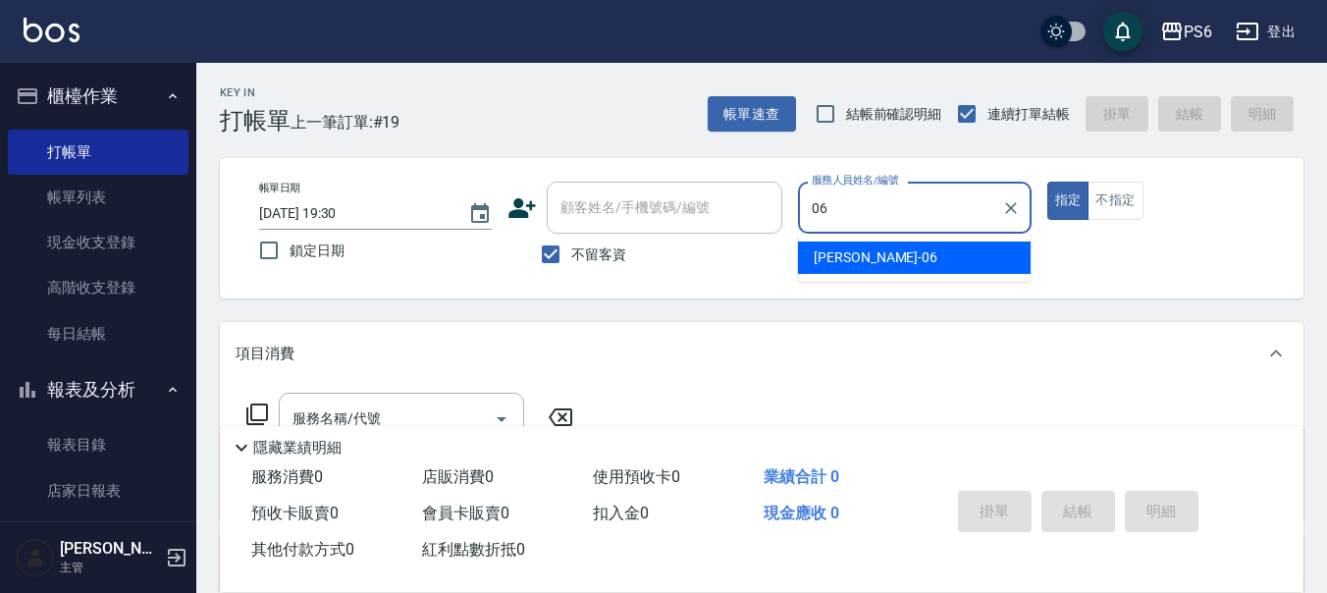
type input "李佳凌-06"
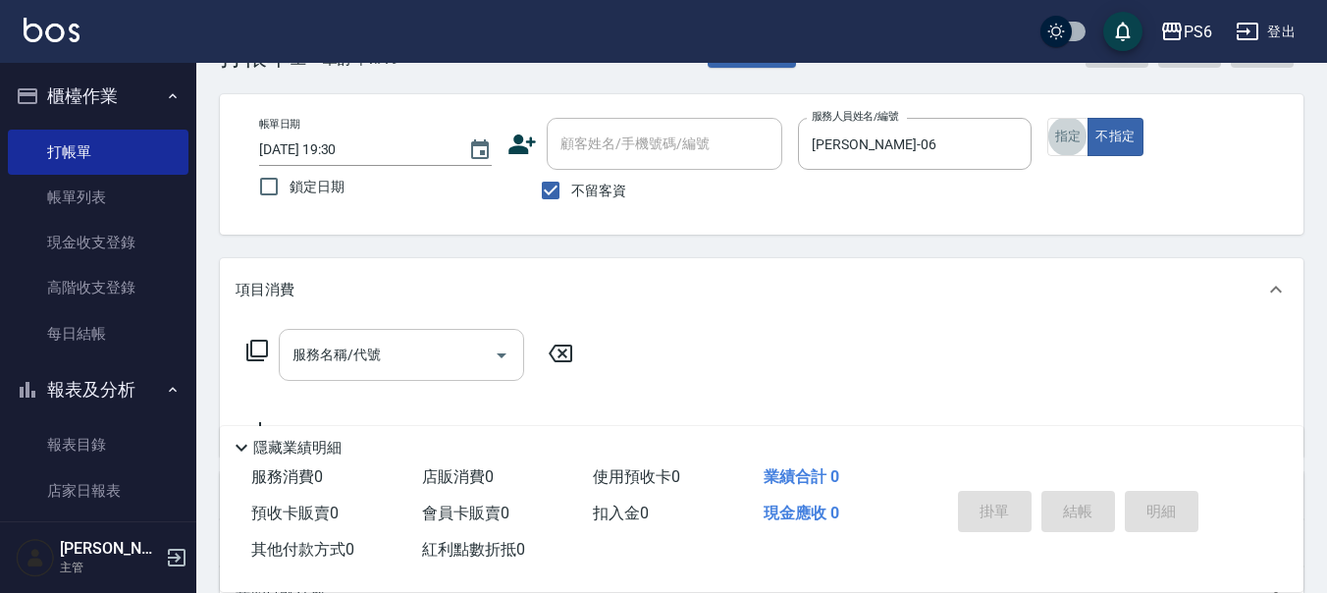
scroll to position [98, 0]
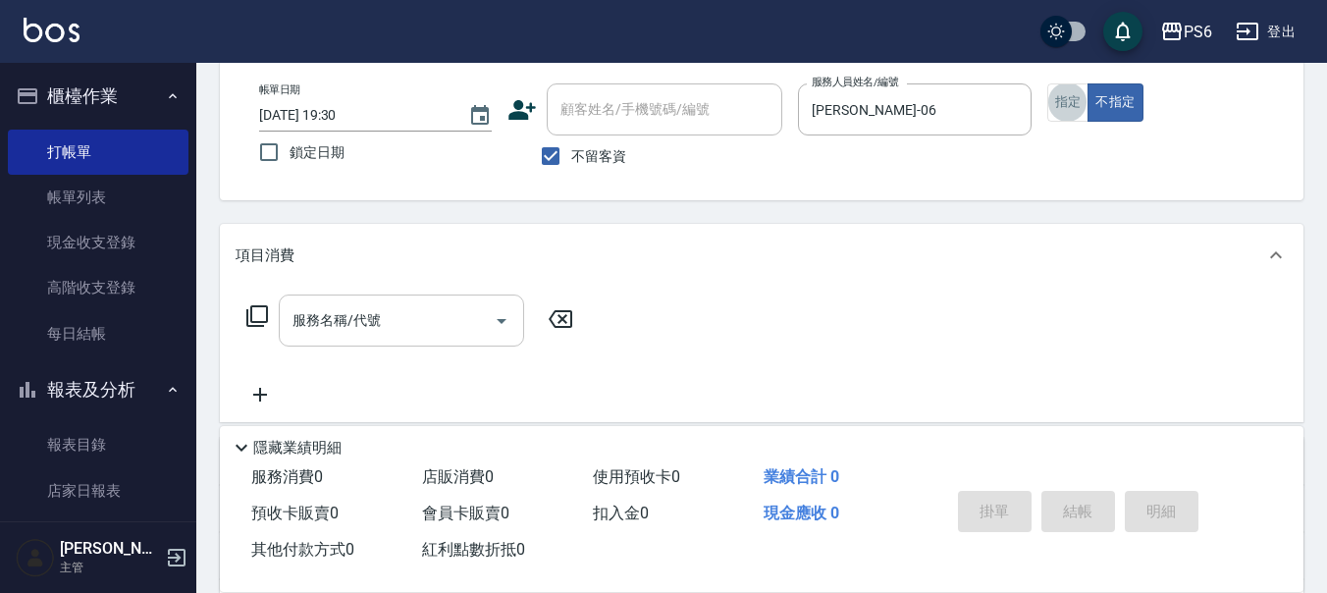
click at [373, 308] on div "服務名稱/代號" at bounding box center [401, 320] width 245 height 52
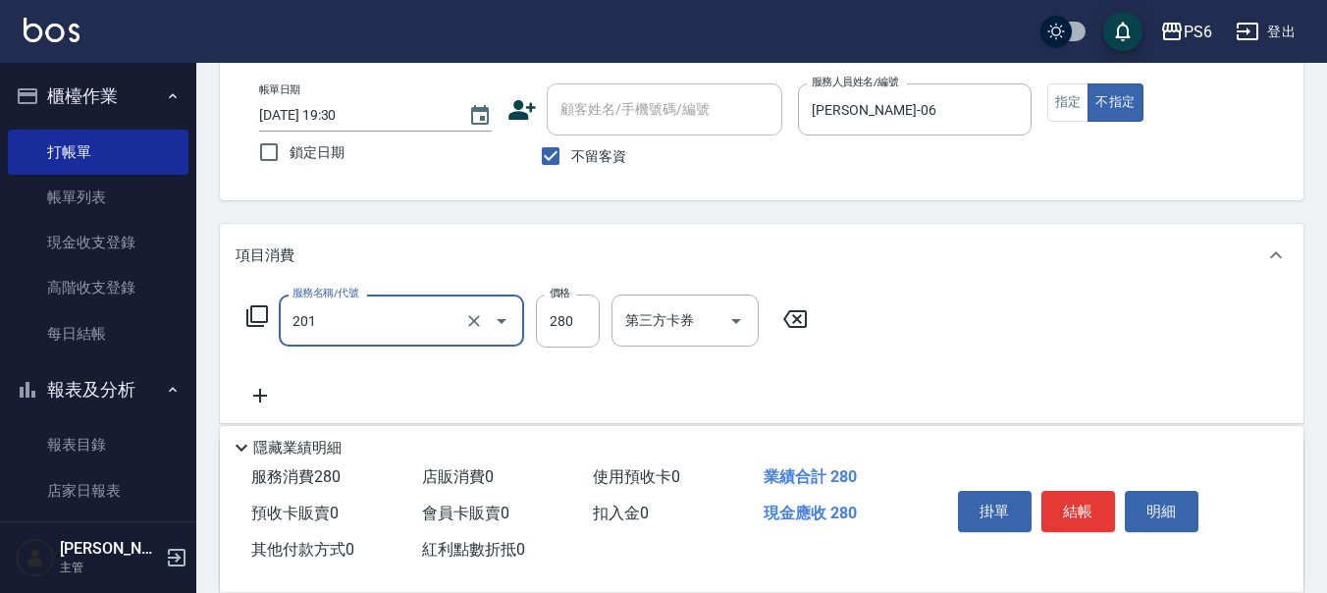
type input "一般洗髮(201)"
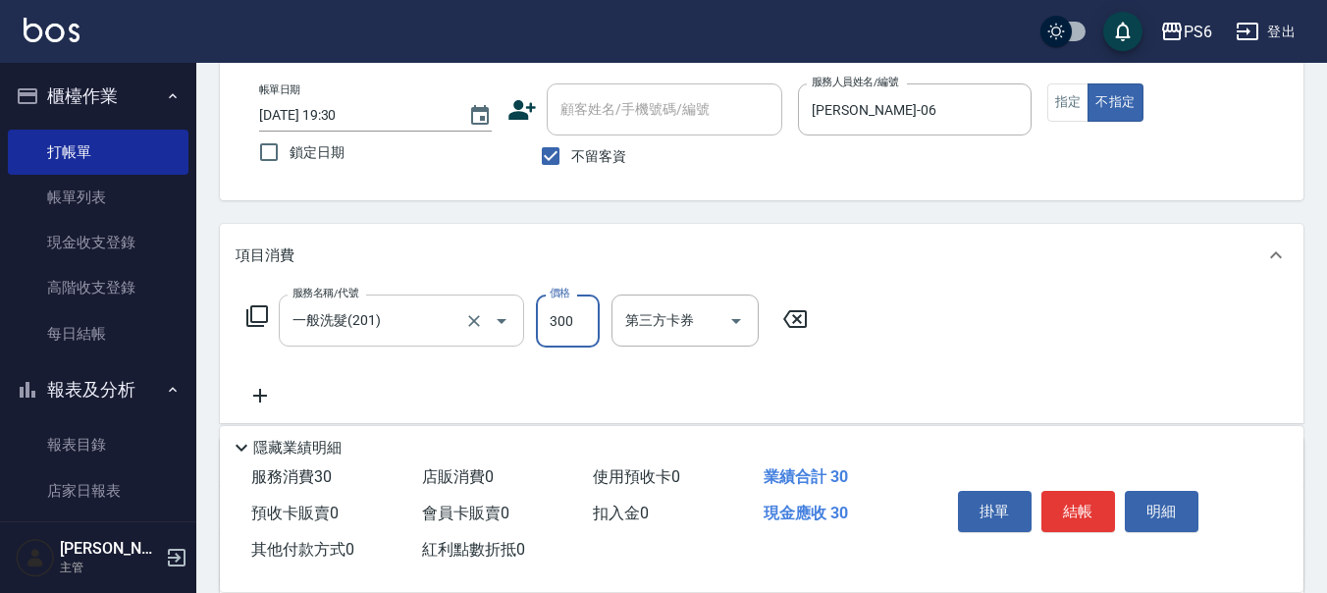
type input "300"
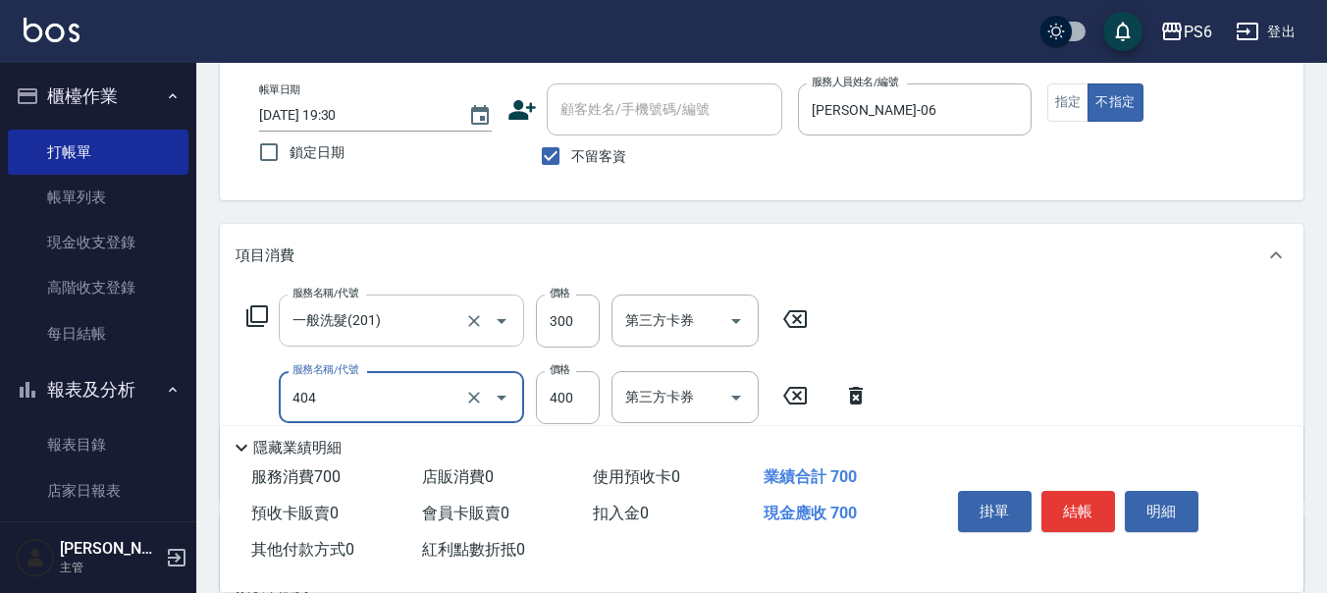
type input "B級剪髮(404)"
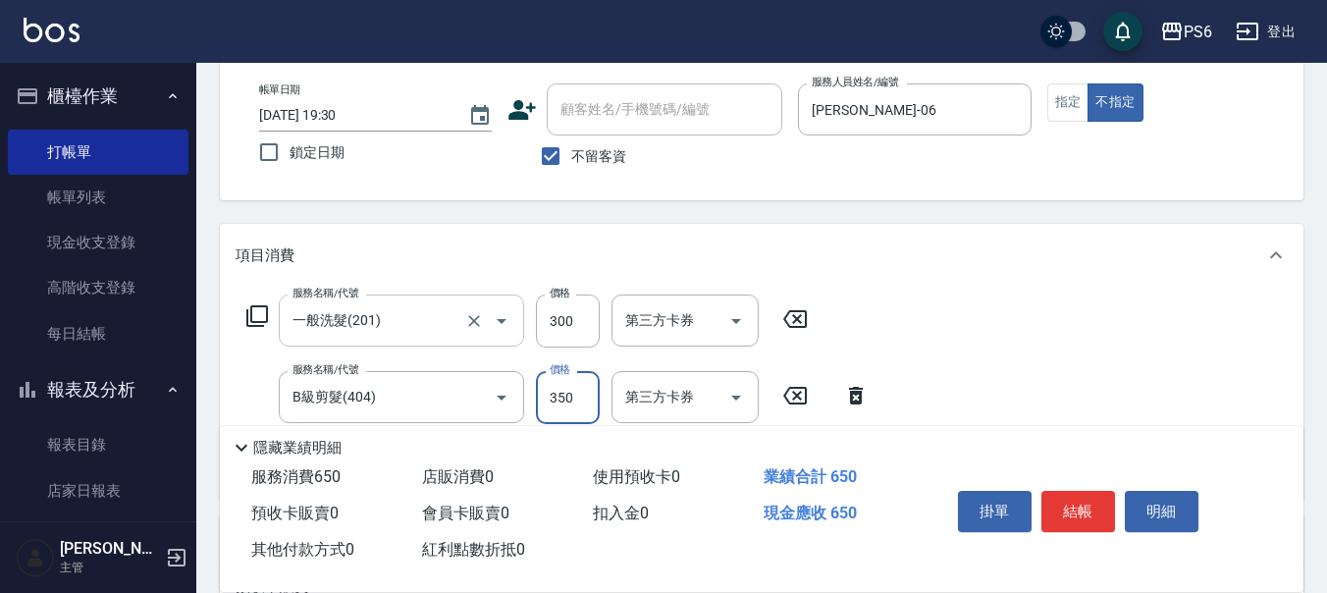
type input "350"
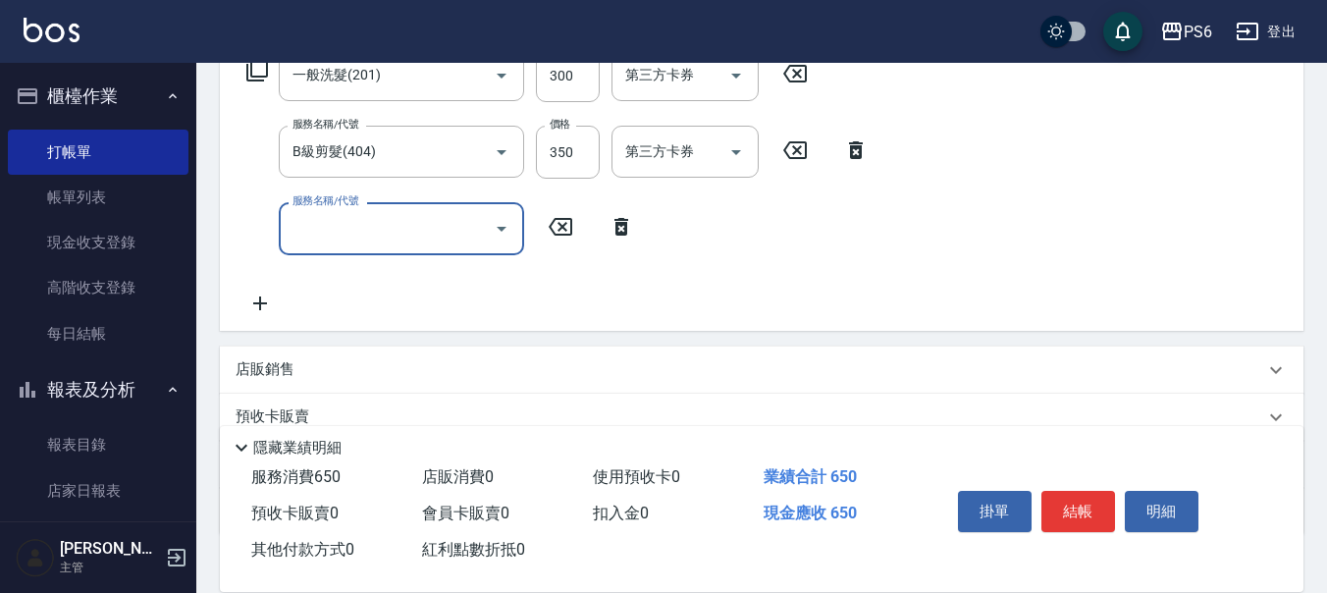
scroll to position [393, 0]
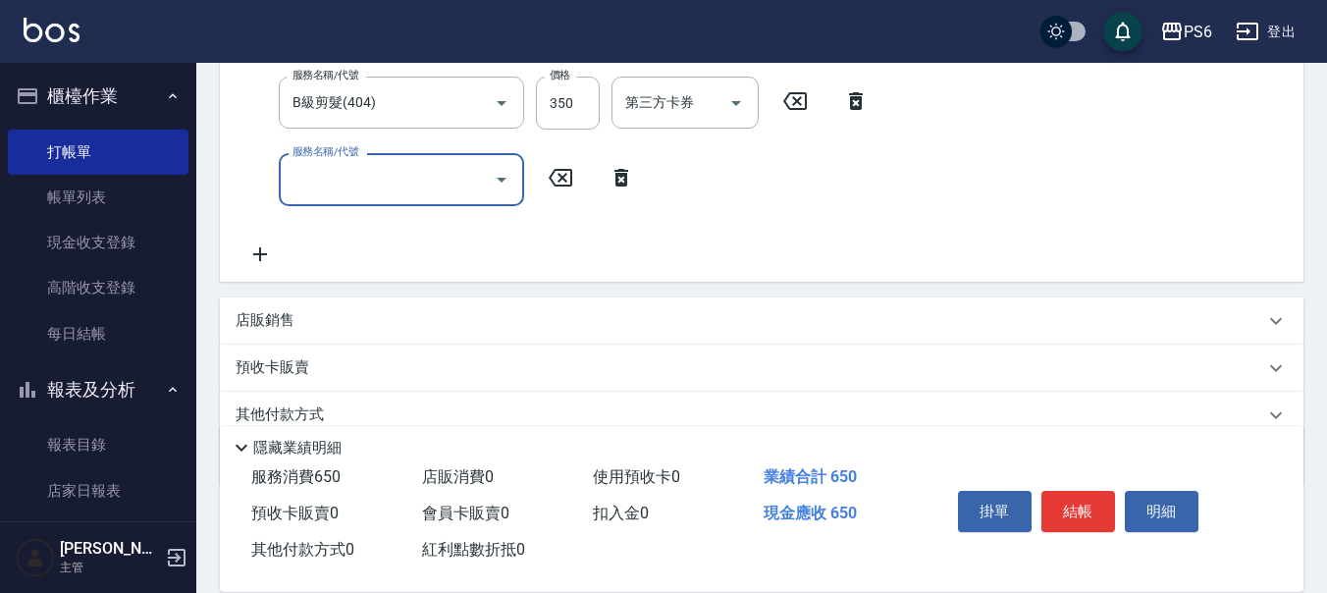
drag, startPoint x: 417, startPoint y: 175, endPoint x: 422, endPoint y: 201, distance: 26.9
click at [418, 175] on input "服務名稱/代號" at bounding box center [387, 179] width 198 height 34
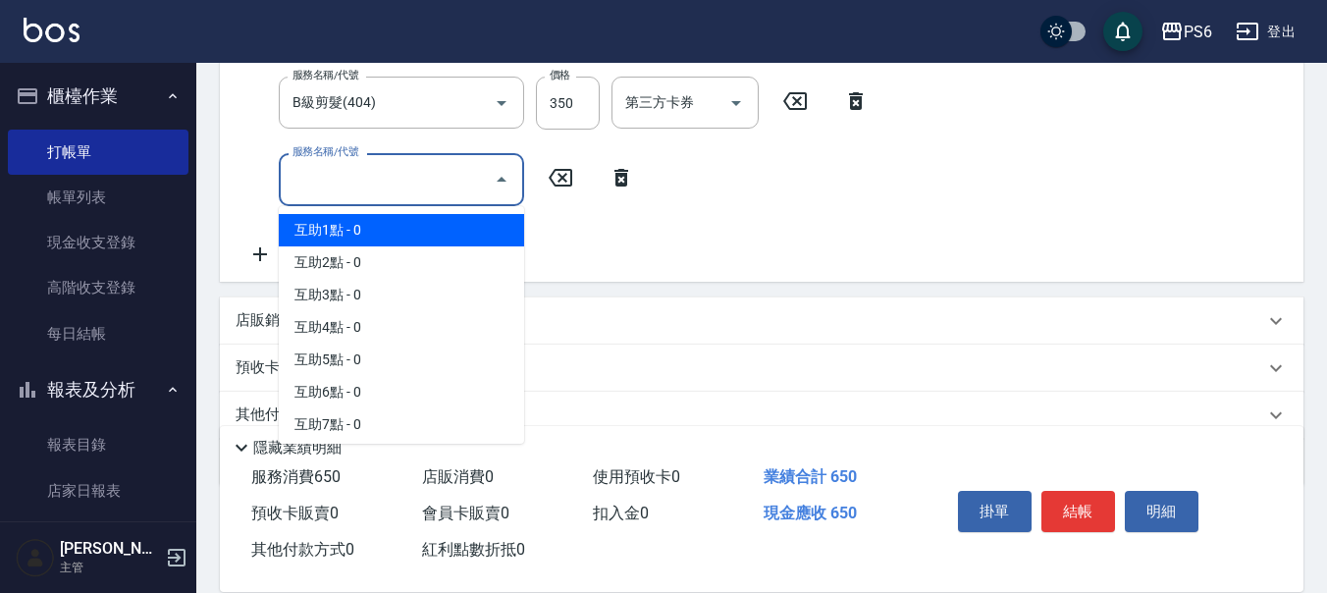
click at [419, 229] on span "互助1點 - 0" at bounding box center [401, 230] width 245 height 32
type input "互助1點(1)"
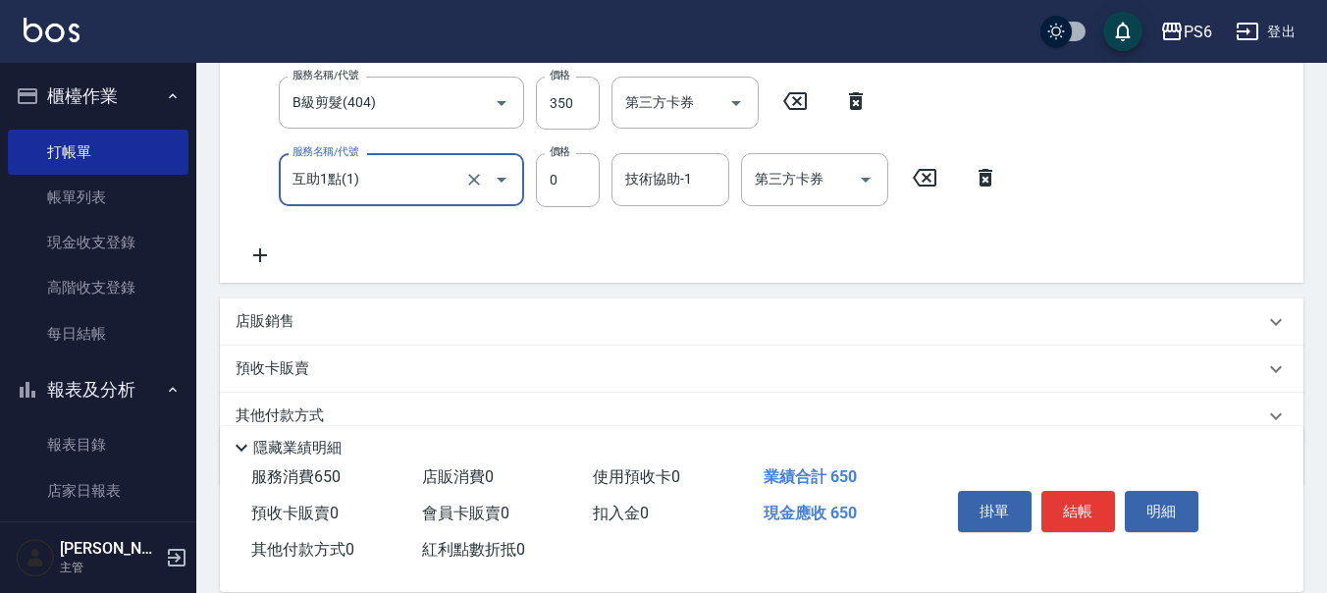
click at [609, 189] on div "服務名稱/代號 互助1點(1) 服務名稱/代號 價格 0 價格 技術協助-1 技術協助-1 第三方卡券 第三方卡券" at bounding box center [623, 179] width 774 height 53
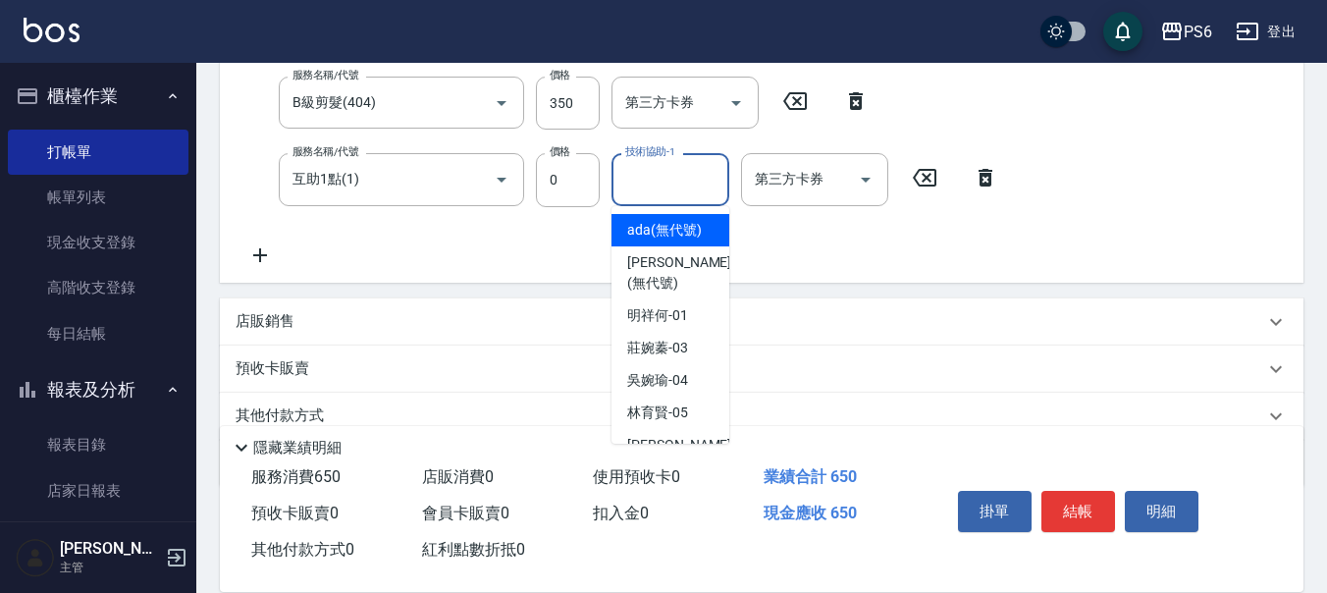
click at [670, 182] on input "技術協助-1" at bounding box center [670, 179] width 100 height 34
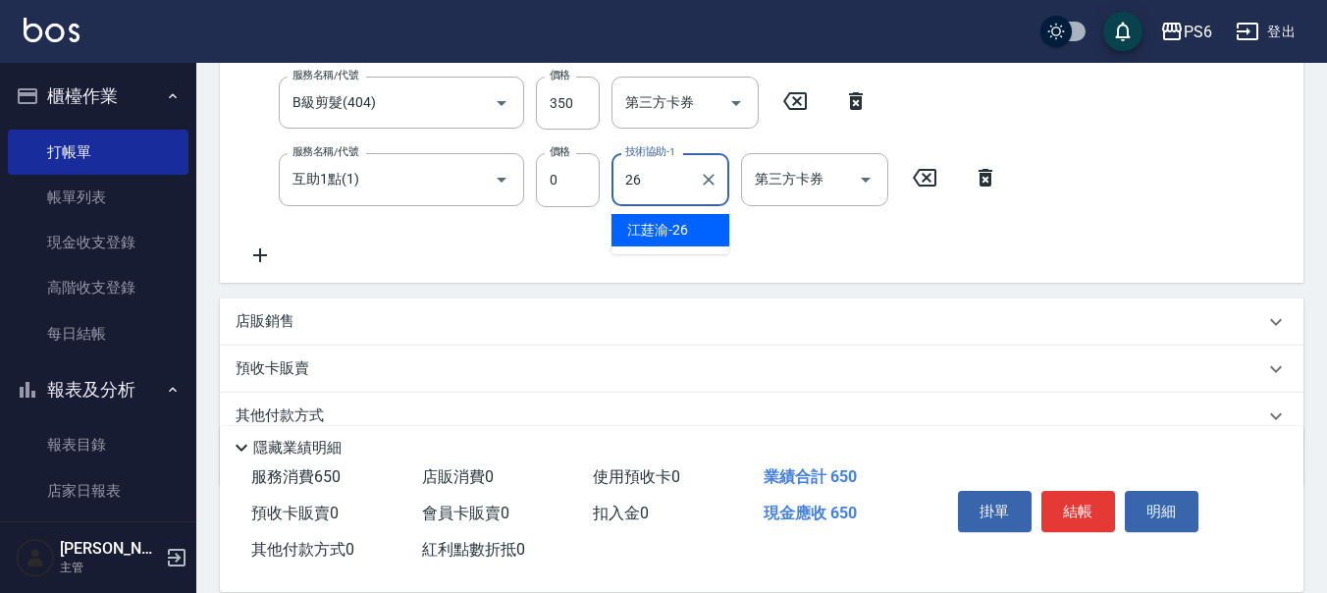
type input "江莛渝-26"
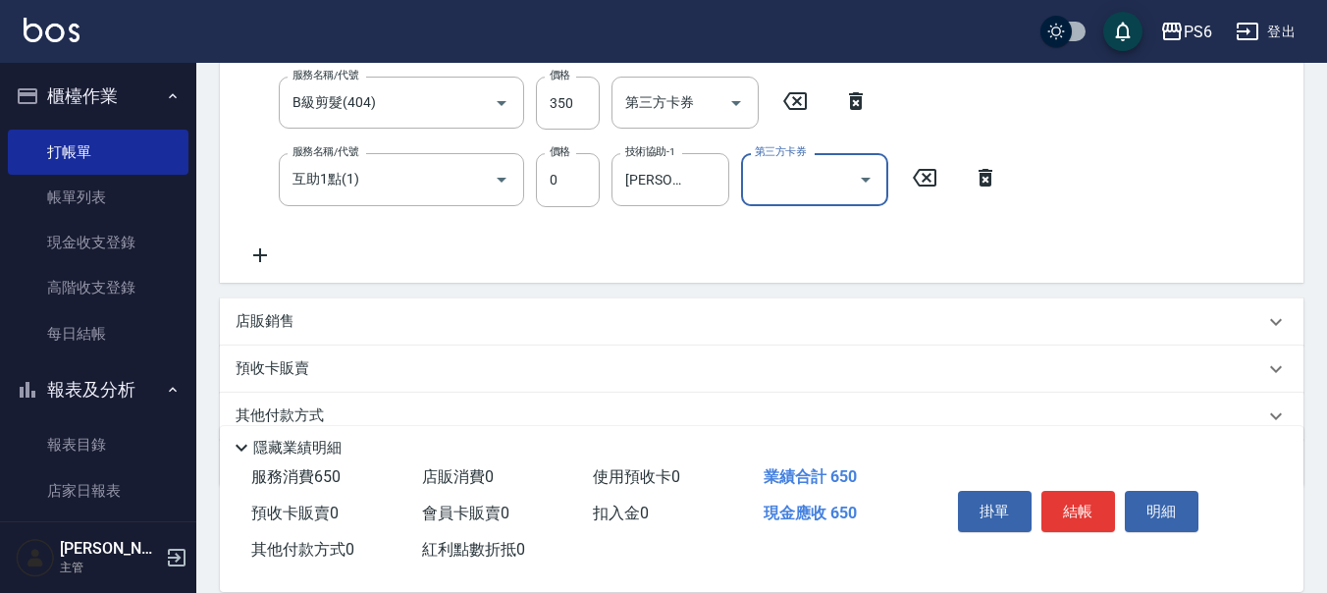
scroll to position [98, 0]
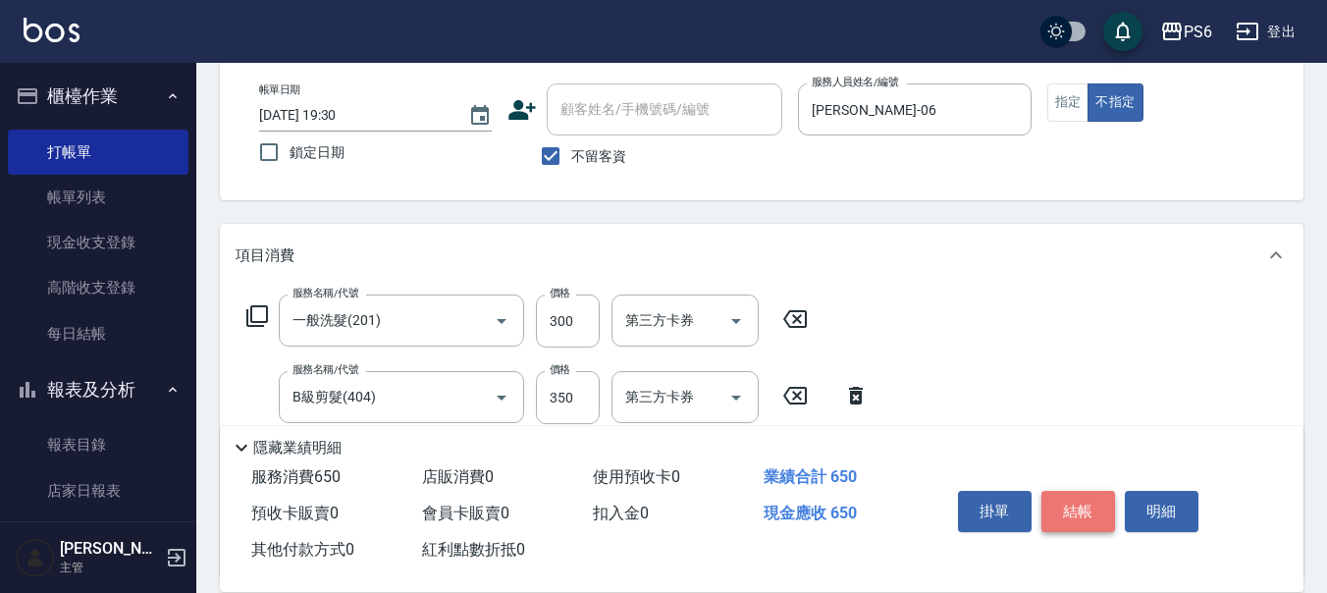
click at [1093, 498] on button "結帳" at bounding box center [1078, 511] width 74 height 41
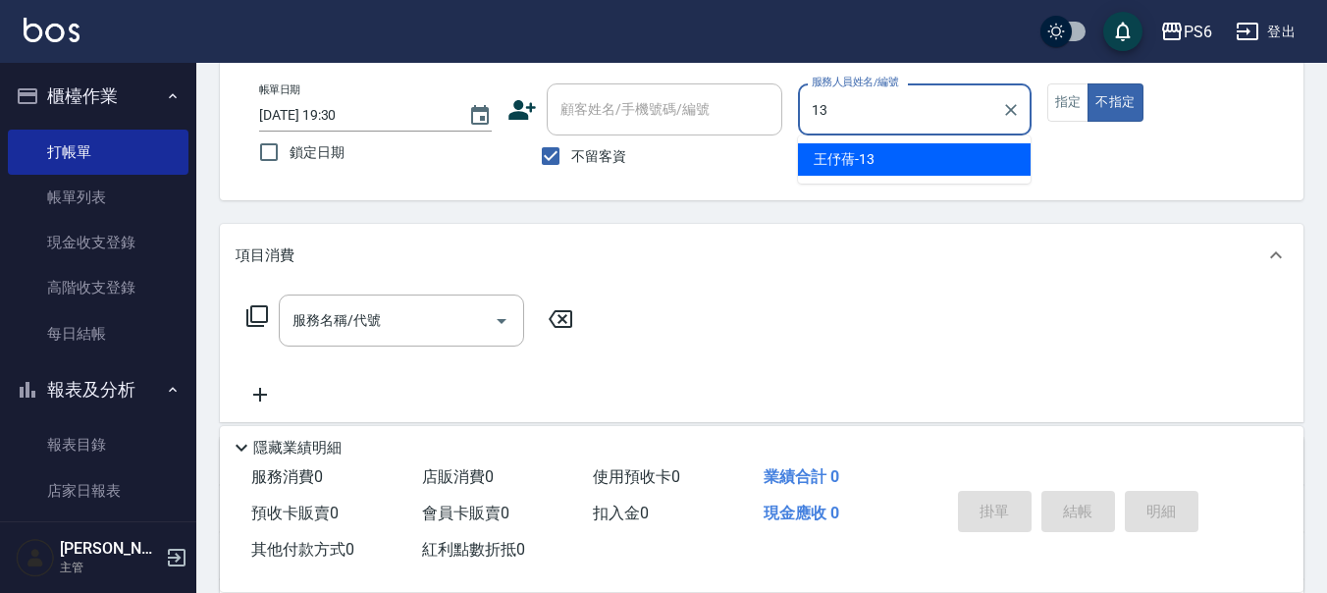
type input "王伃蒨-13"
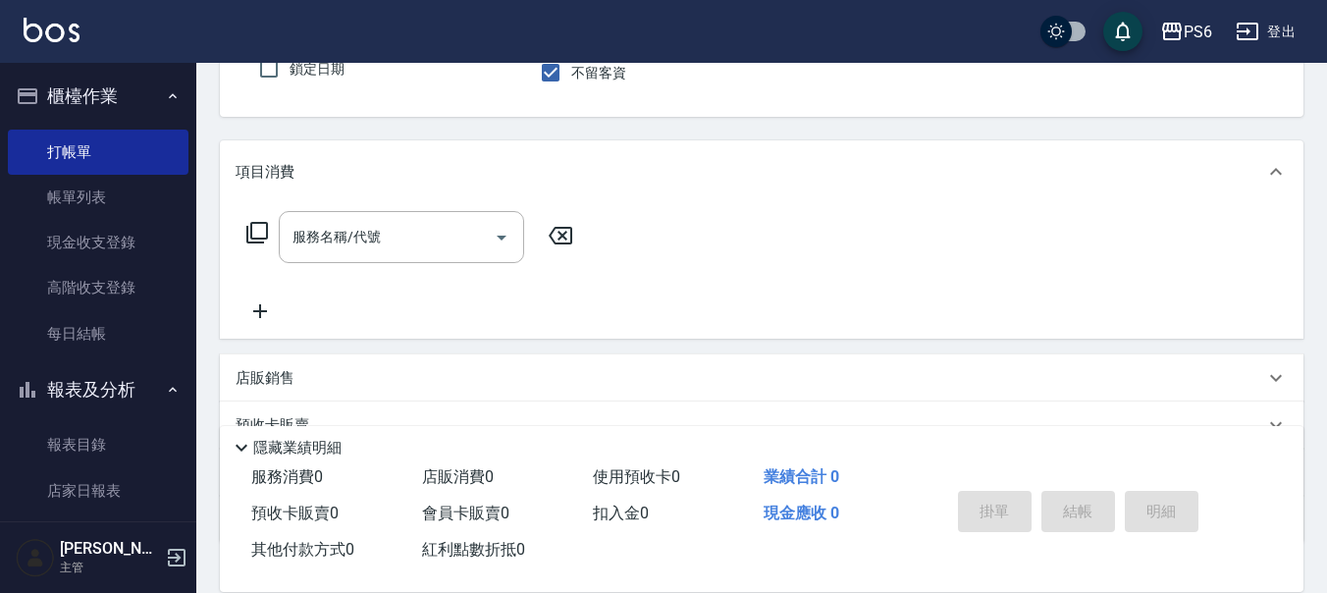
scroll to position [294, 0]
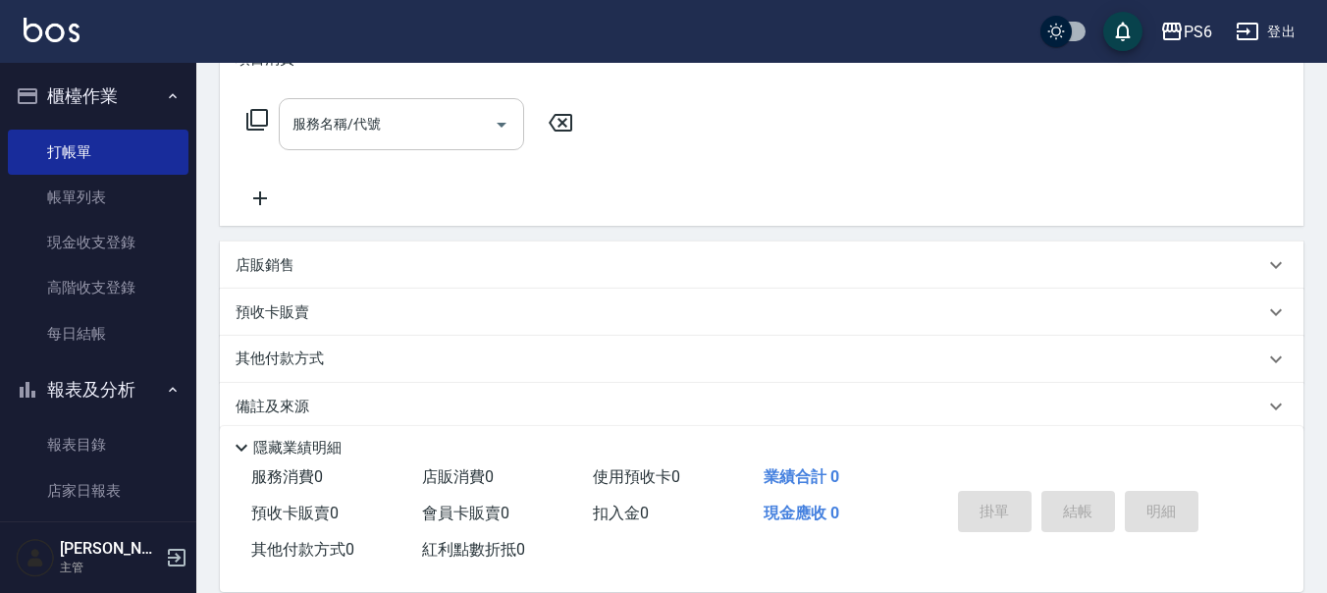
click at [367, 128] on div "服務名稱/代號 服務名稱/代號" at bounding box center [401, 124] width 245 height 52
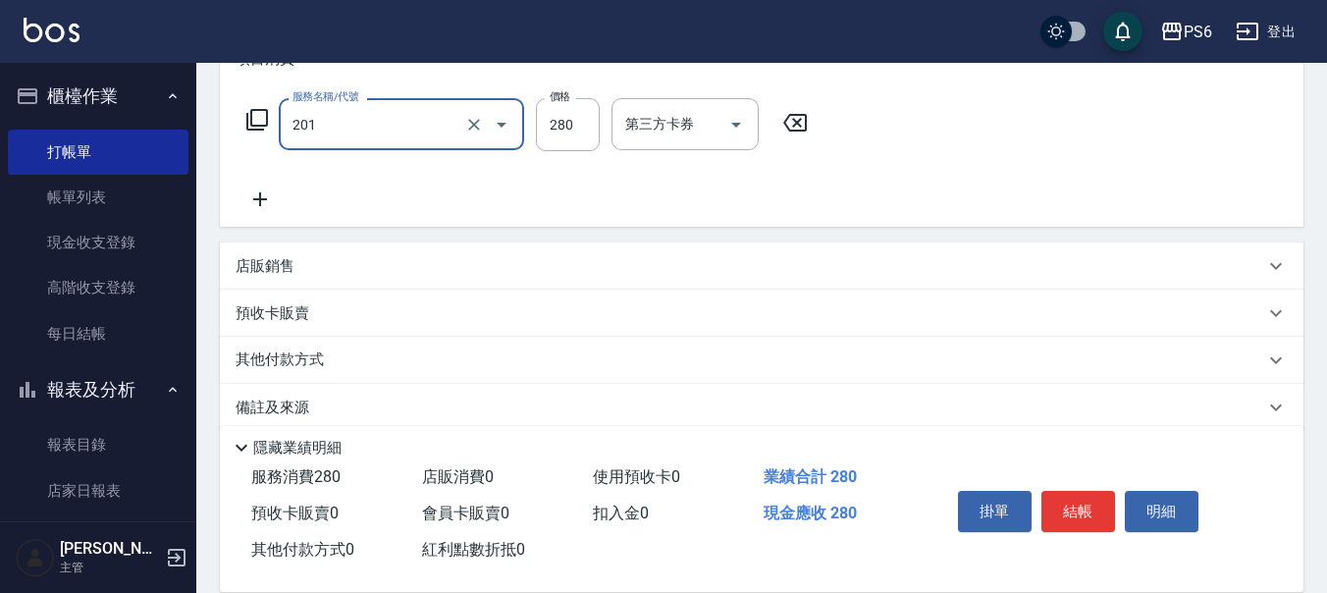
type input "一般洗髮(201)"
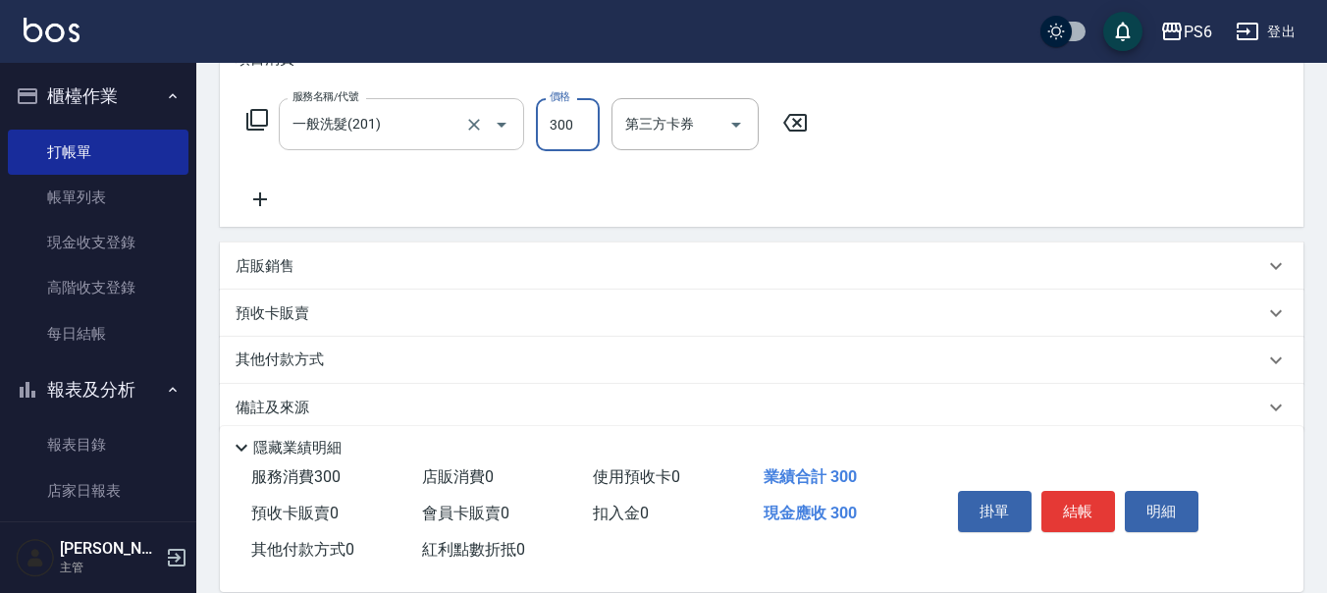
type input "300"
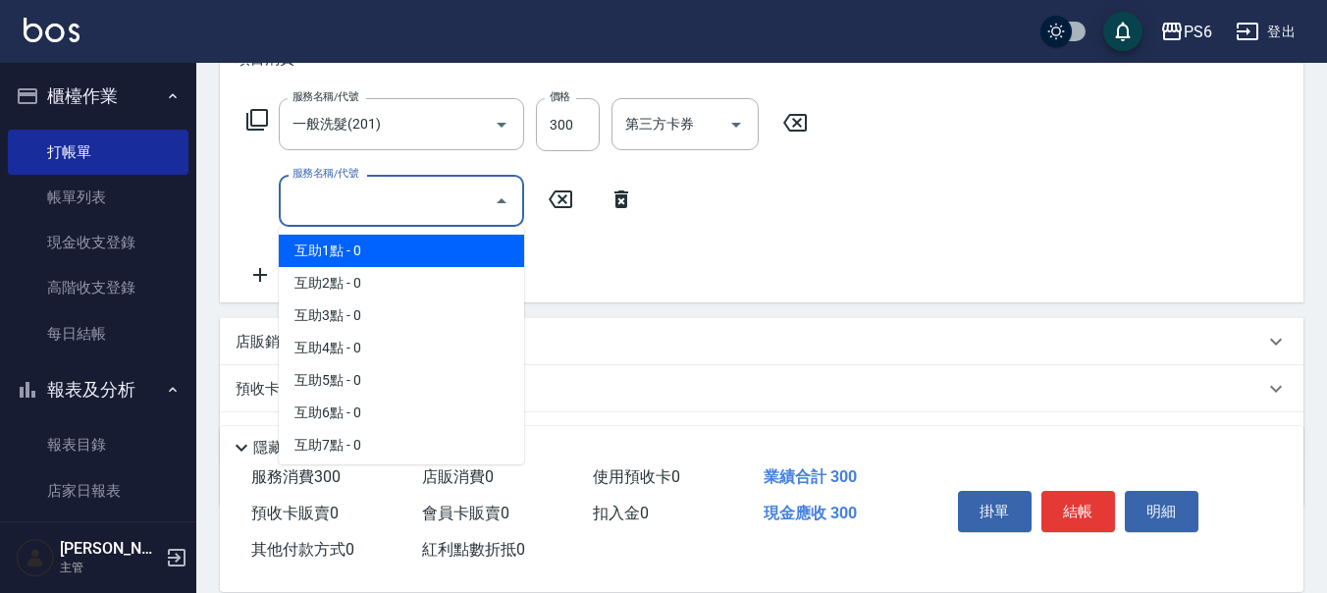
click at [351, 192] on input "服務名稱/代號" at bounding box center [387, 201] width 198 height 34
click at [405, 259] on span "互助1點 - 0" at bounding box center [401, 251] width 245 height 32
type input "互助1點(1)"
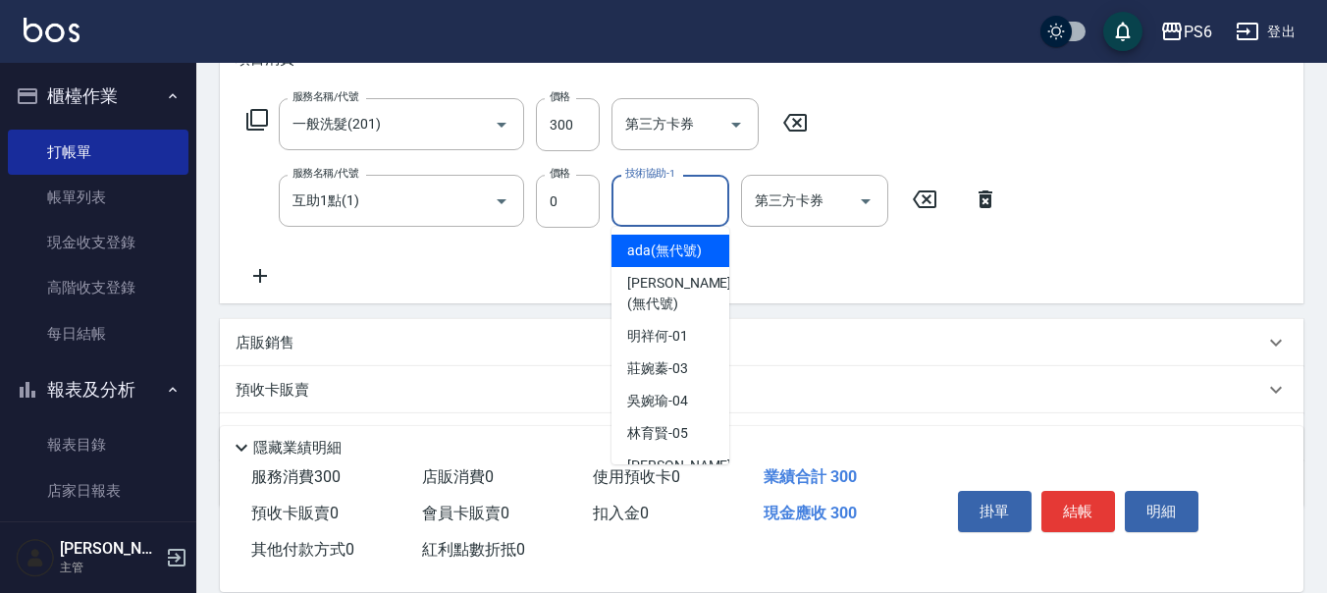
click at [660, 205] on input "技術協助-1" at bounding box center [670, 201] width 100 height 34
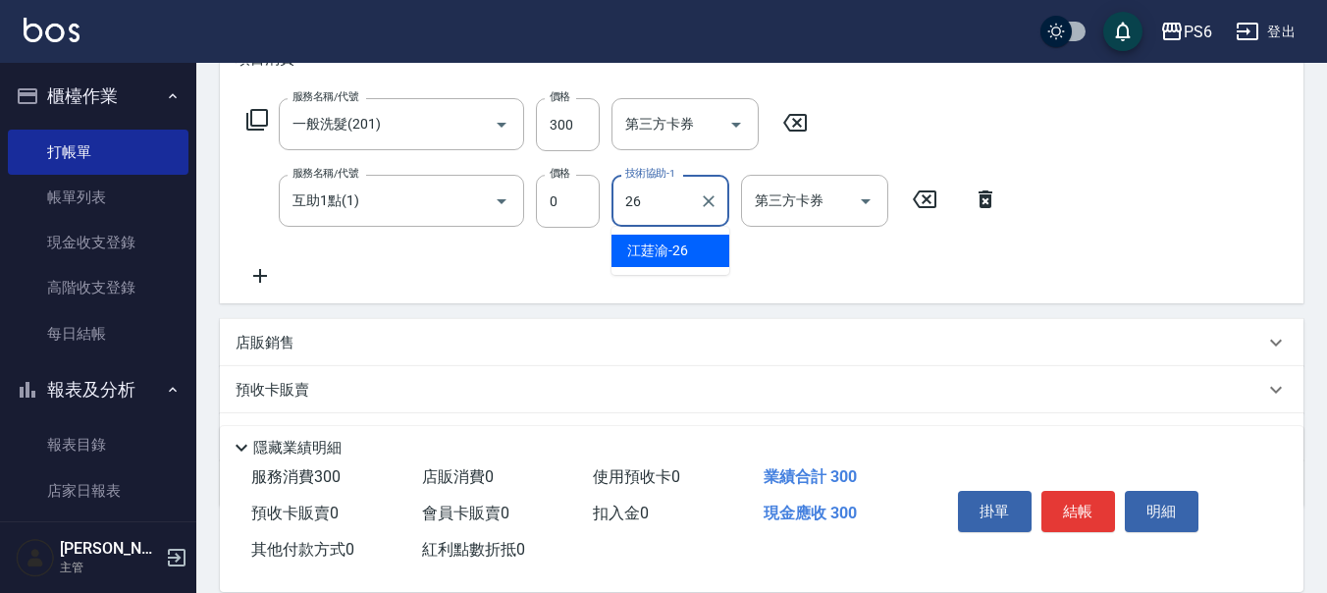
type input "江莛渝-26"
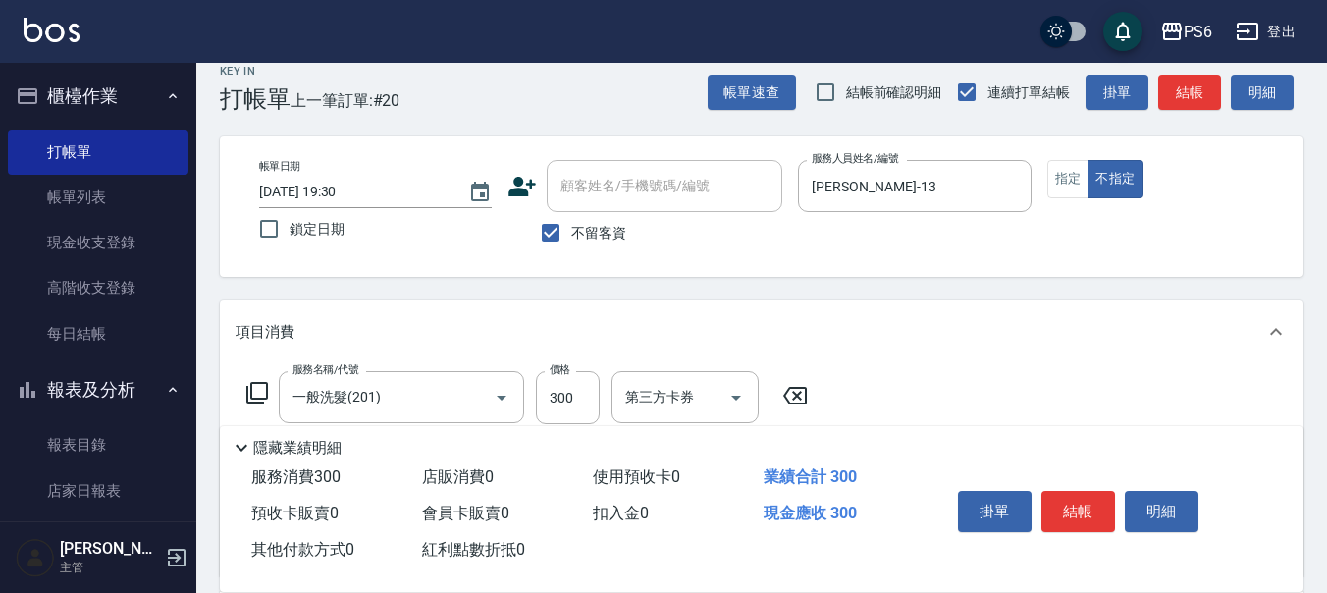
scroll to position [0, 0]
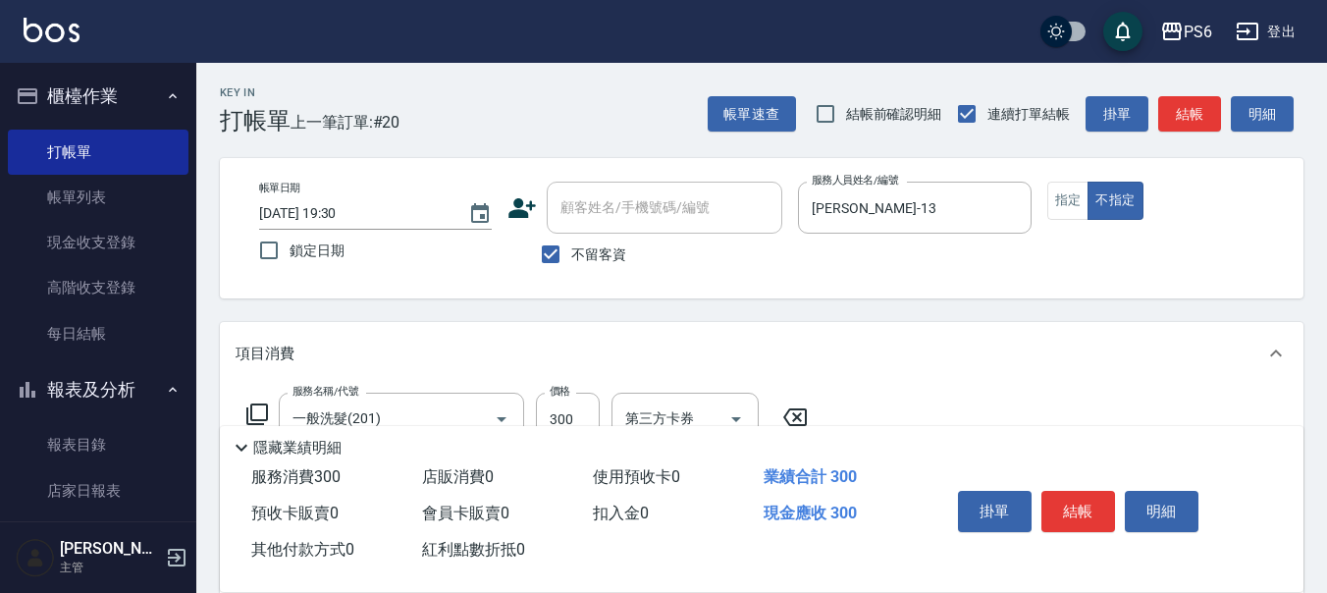
click at [1075, 483] on div "掛單 結帳 明細" at bounding box center [1078, 514] width 256 height 62
click at [1087, 502] on button "結帳" at bounding box center [1078, 511] width 74 height 41
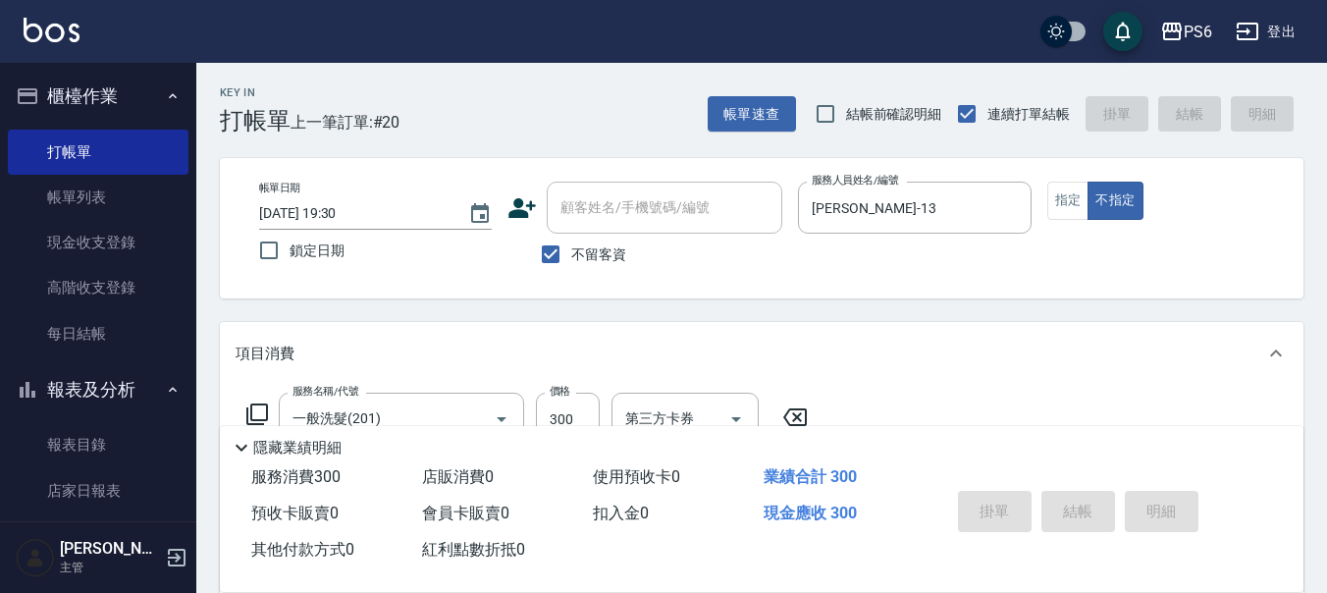
type input "2025/09/04 19:31"
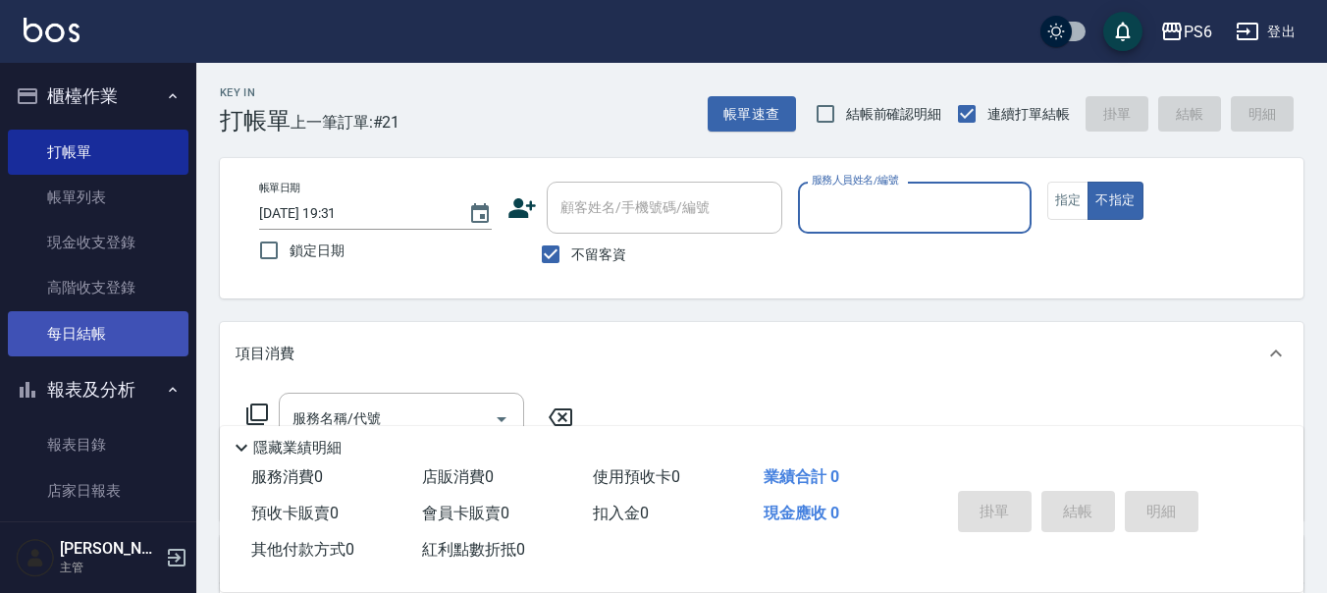
click at [46, 355] on link "每日結帳" at bounding box center [98, 333] width 181 height 45
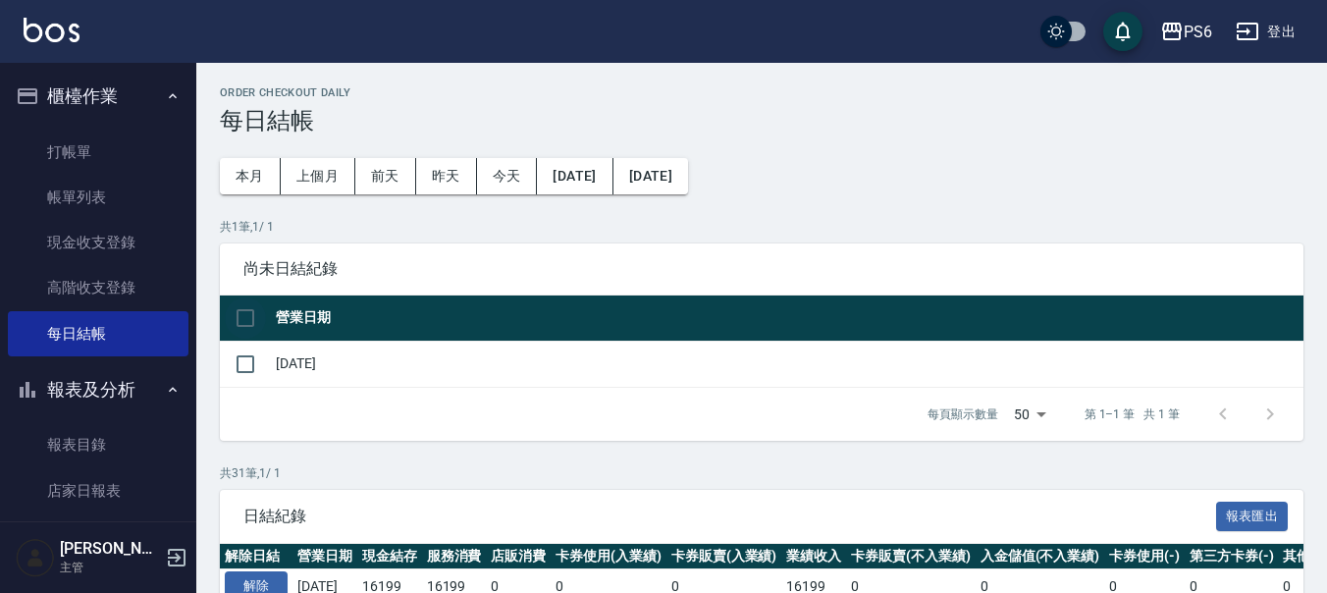
click at [243, 327] on input "checkbox" at bounding box center [245, 317] width 41 height 41
checkbox input "true"
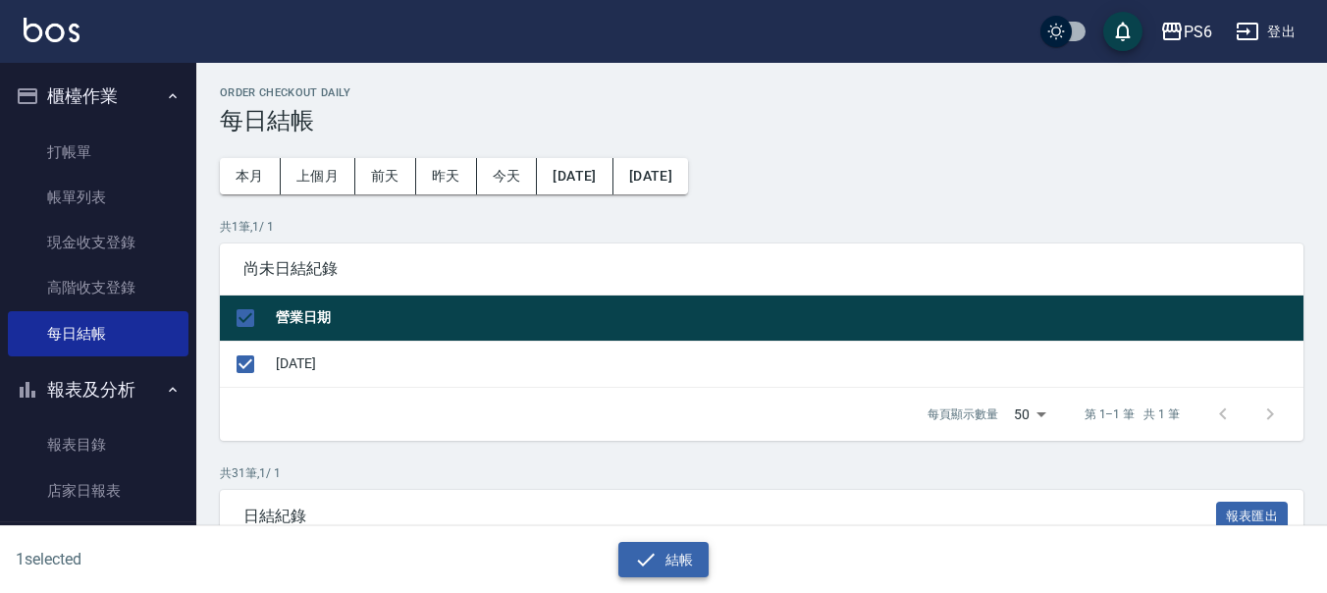
click at [661, 555] on button "結帳" at bounding box center [663, 560] width 91 height 36
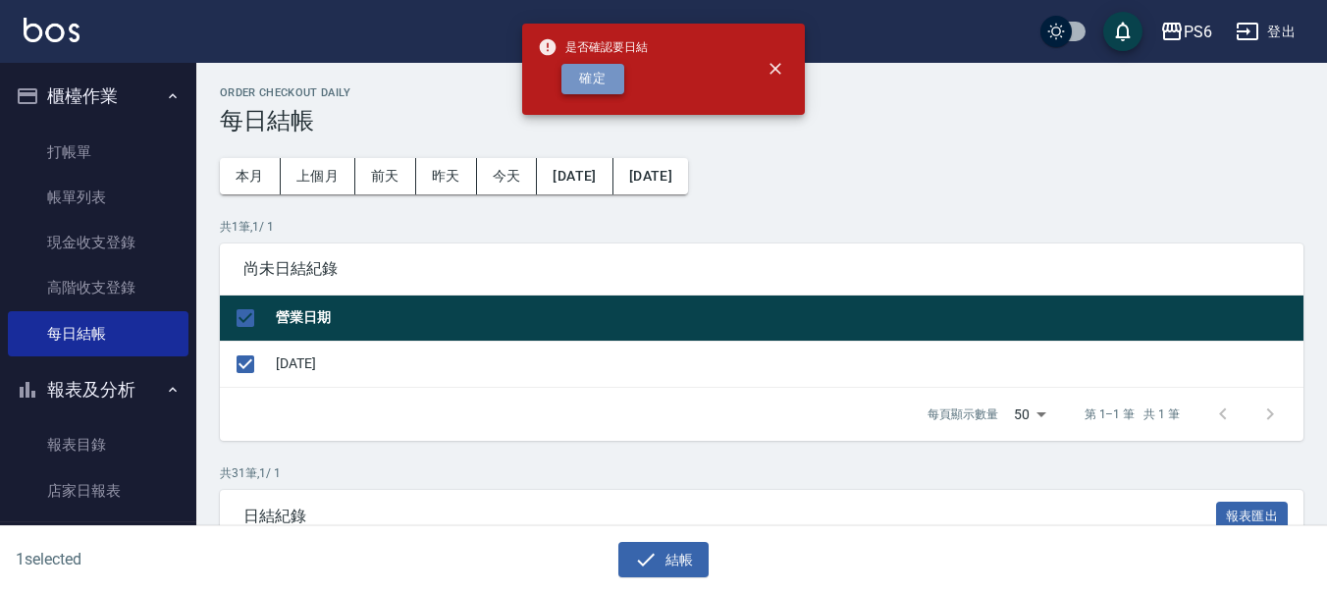
click at [573, 79] on button "確定" at bounding box center [592, 79] width 63 height 30
checkbox input "false"
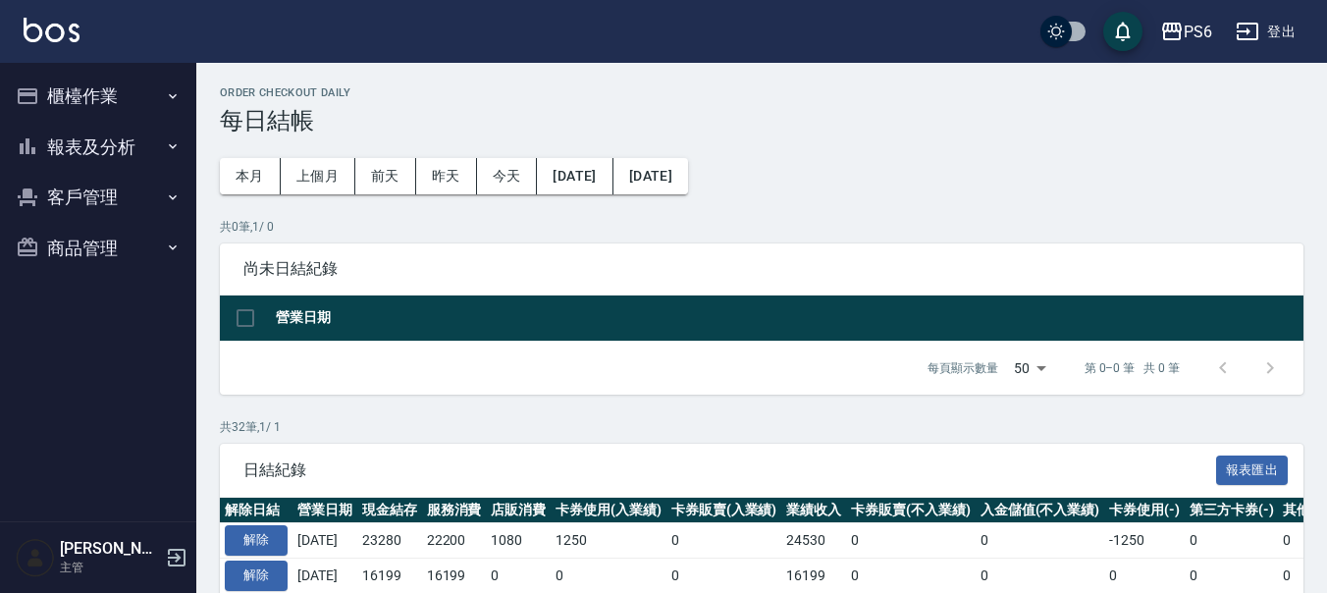
click at [108, 137] on button "報表及分析" at bounding box center [98, 147] width 181 height 51
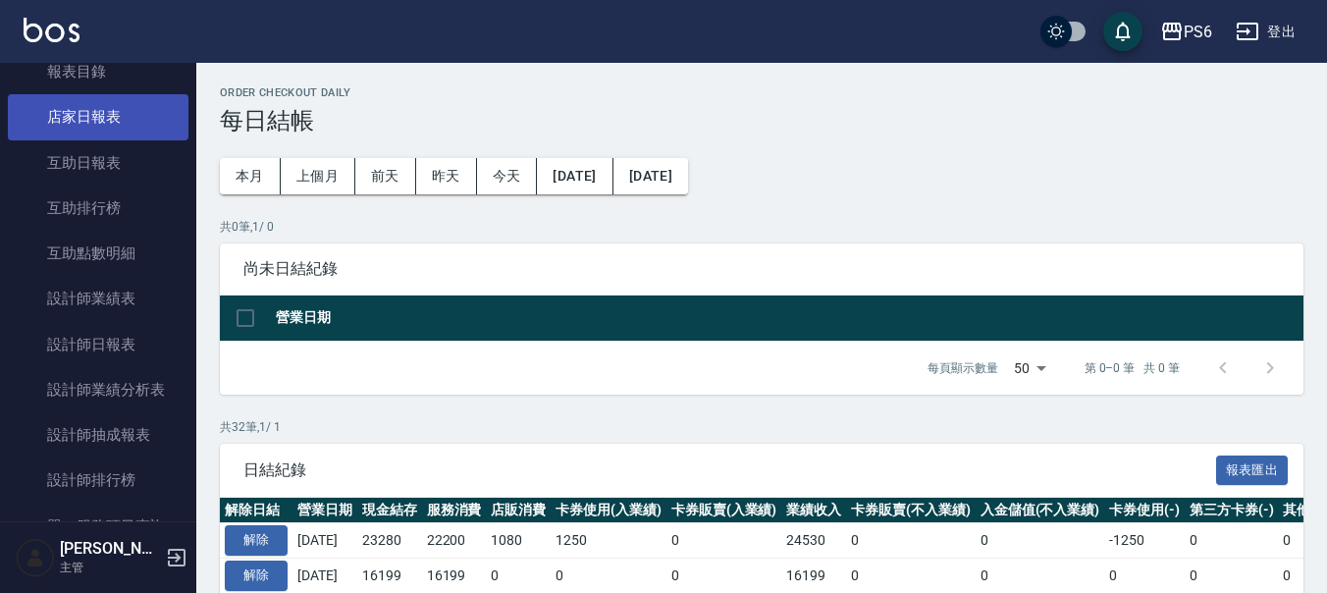
scroll to position [98, 0]
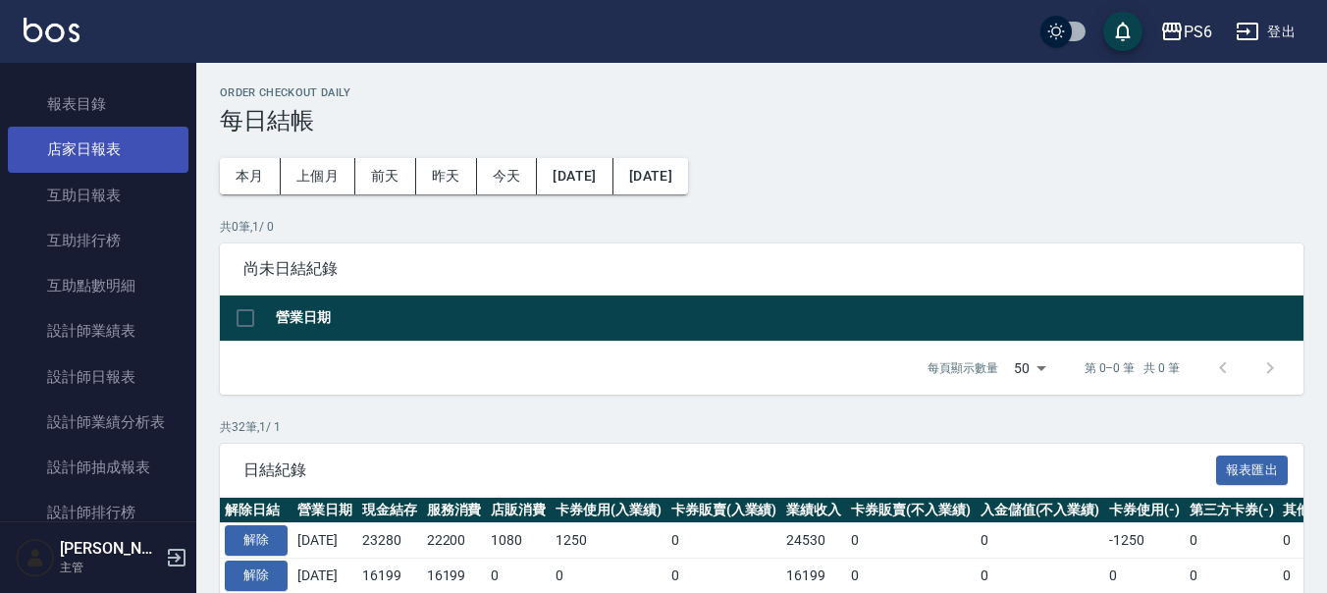
click at [111, 131] on link "店家日報表" at bounding box center [98, 149] width 181 height 45
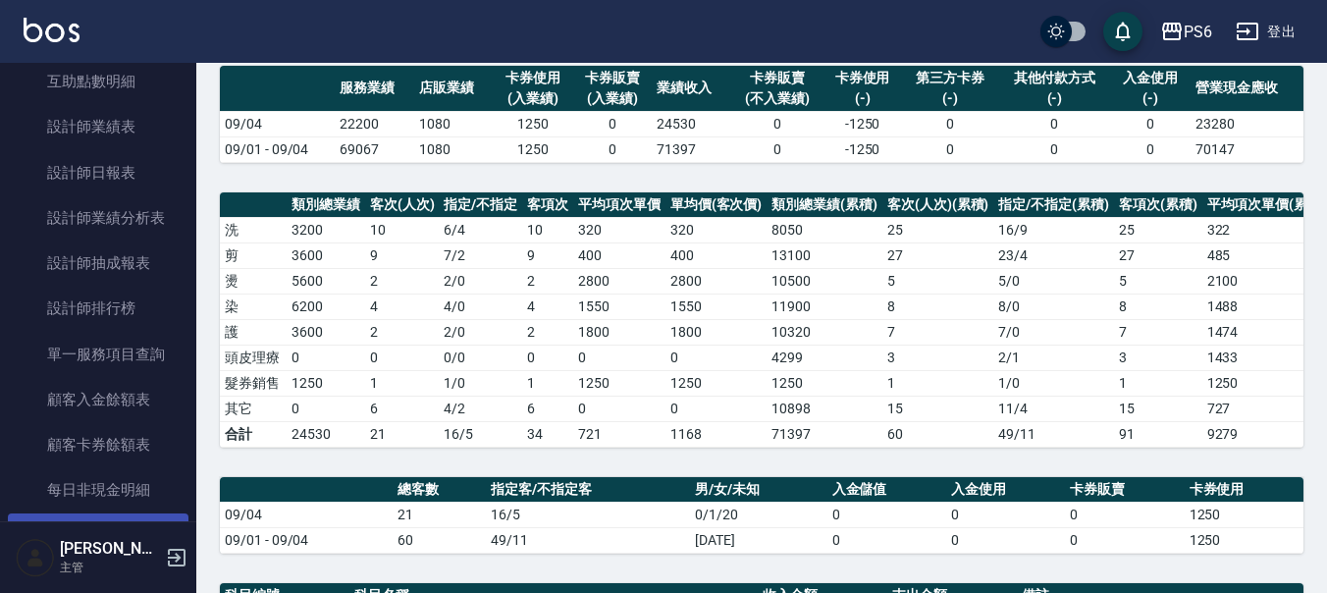
scroll to position [491, 0]
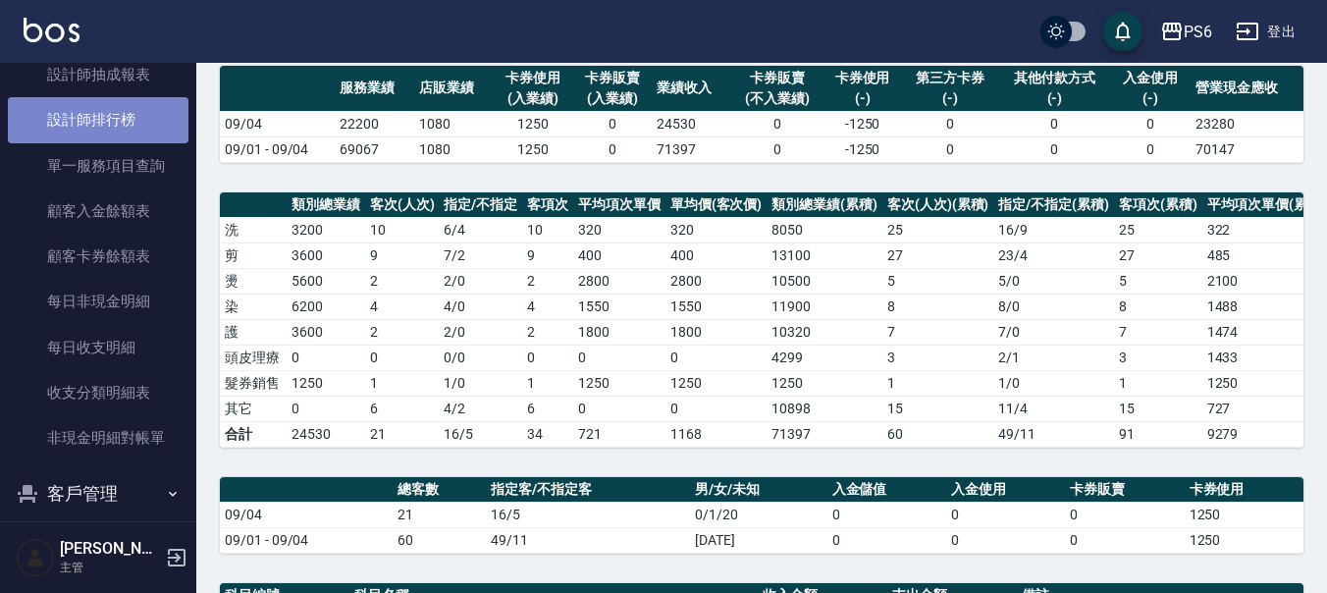
click at [143, 114] on link "設計師排行榜" at bounding box center [98, 119] width 181 height 45
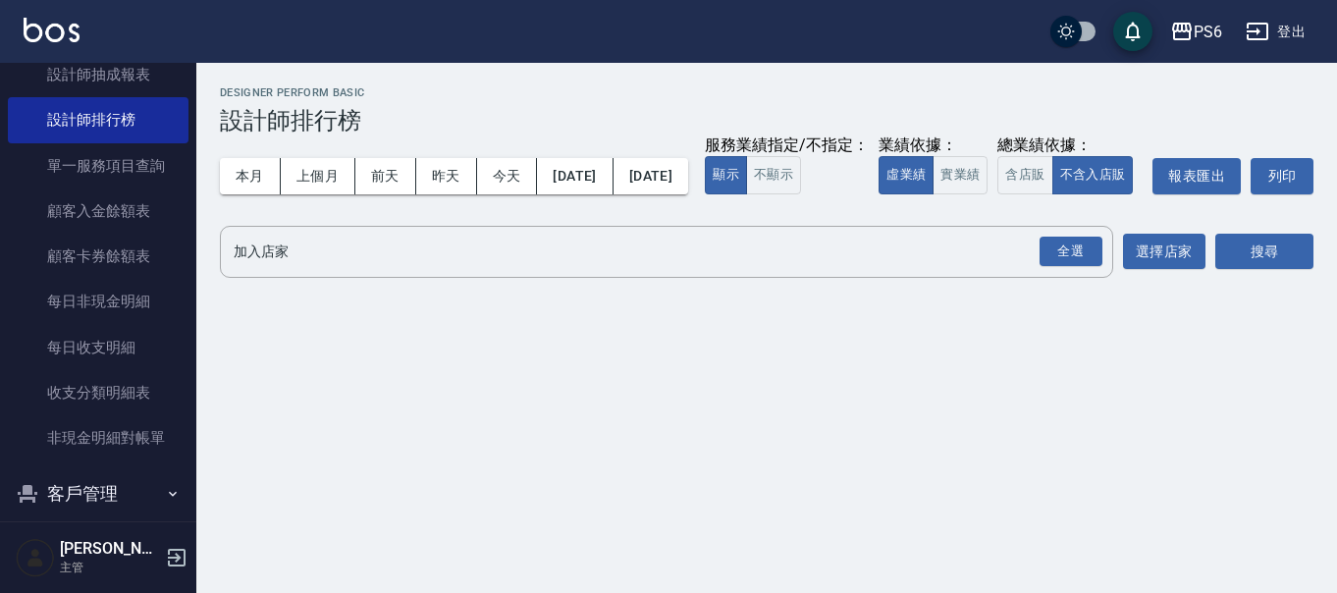
click at [511, 262] on div "PS6 [DATE] - [DATE] 設計師排行榜 列印時間： [DATE][PHONE_NUMBER]:55 Designer Perform Basic…" at bounding box center [766, 186] width 1140 height 246
click at [501, 269] on input "加入店家" at bounding box center [652, 252] width 846 height 34
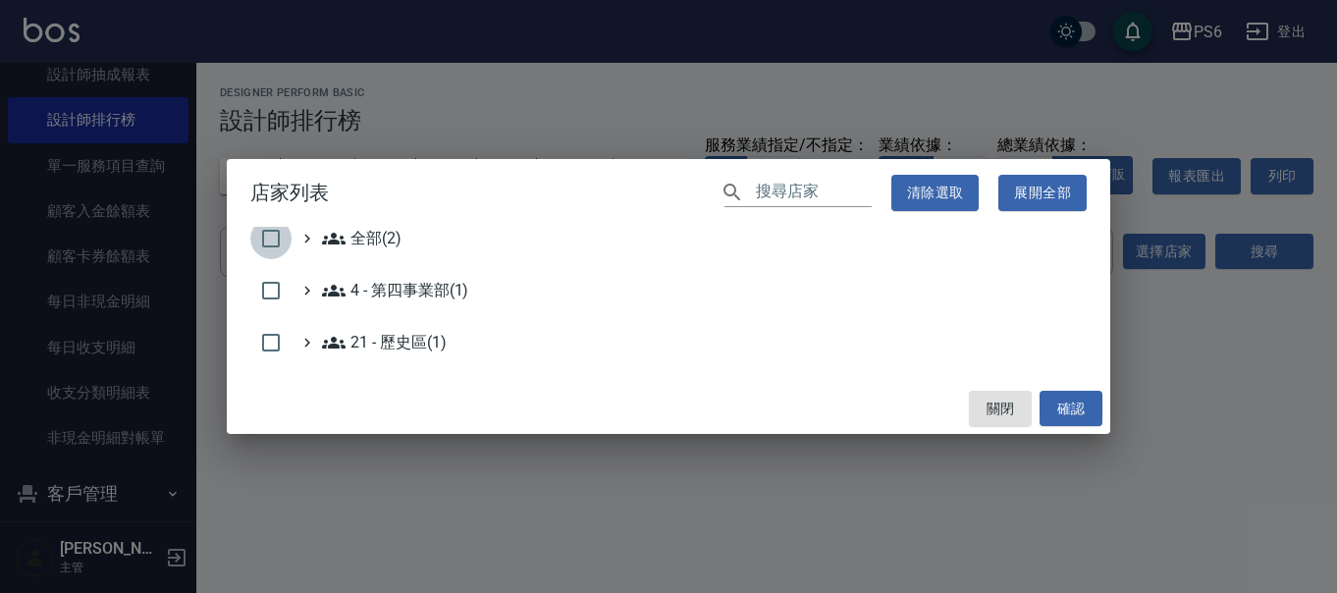
click at [266, 246] on input "checkbox" at bounding box center [270, 238] width 41 height 41
checkbox input "true"
click at [1066, 388] on div "關閉 確認" at bounding box center [668, 409] width 883 height 52
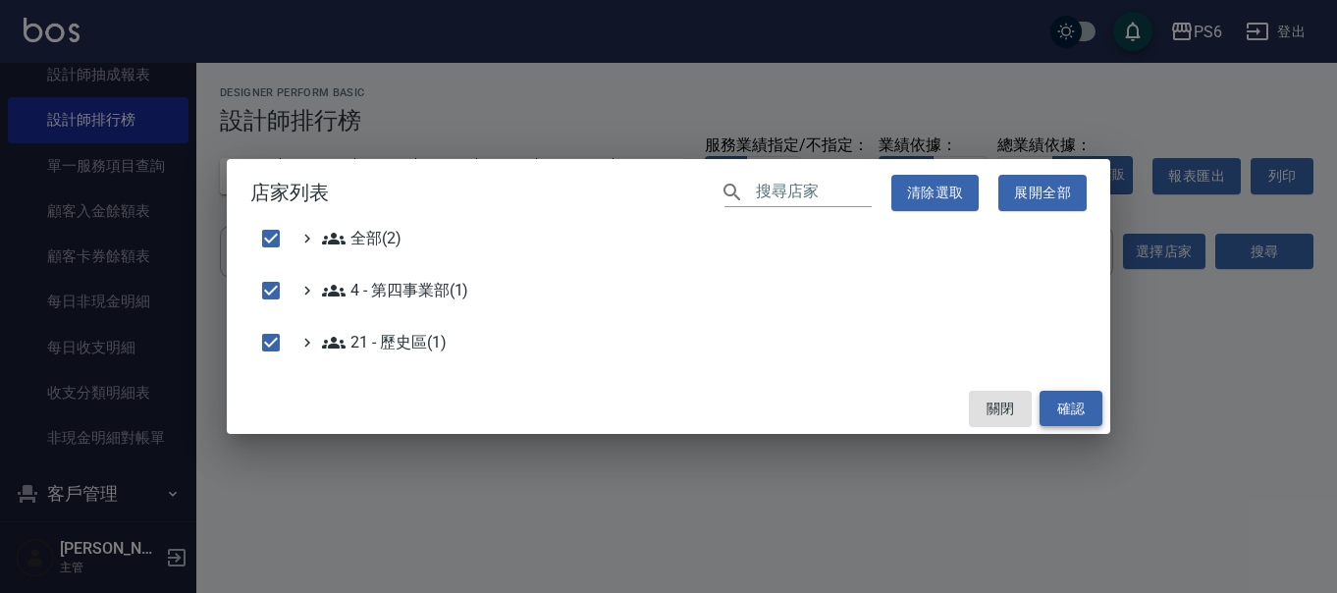
click at [1090, 421] on button "確認" at bounding box center [1070, 409] width 63 height 36
checkbox input "false"
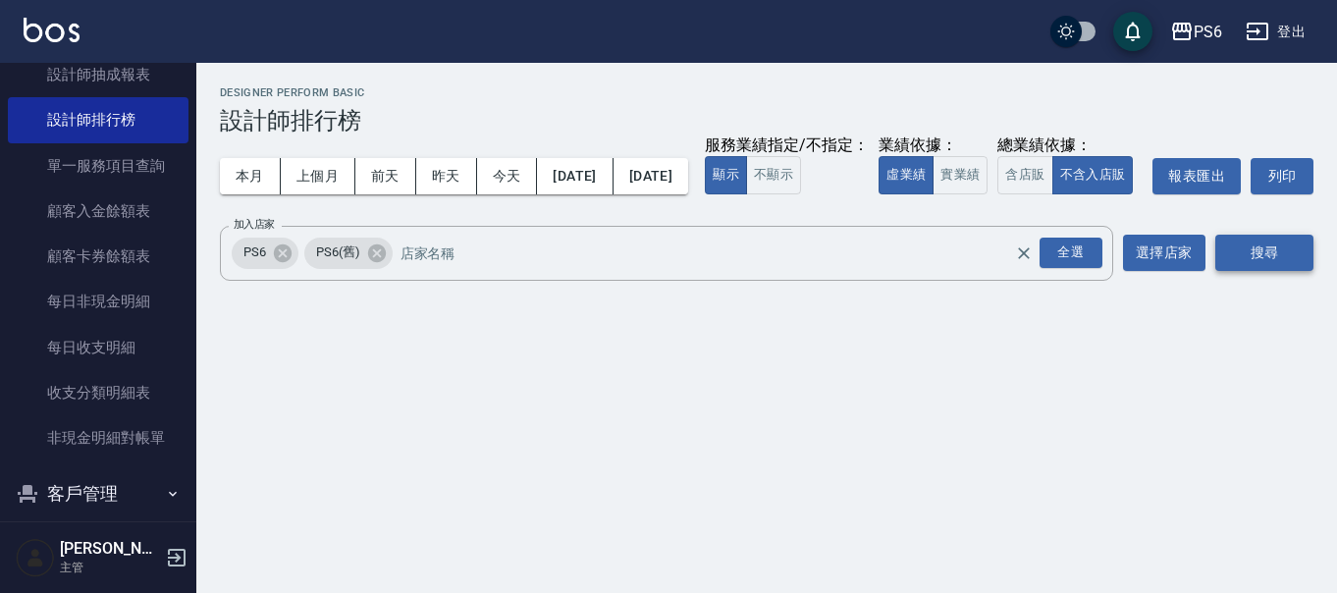
click at [1239, 271] on button "搜尋" at bounding box center [1264, 253] width 98 height 36
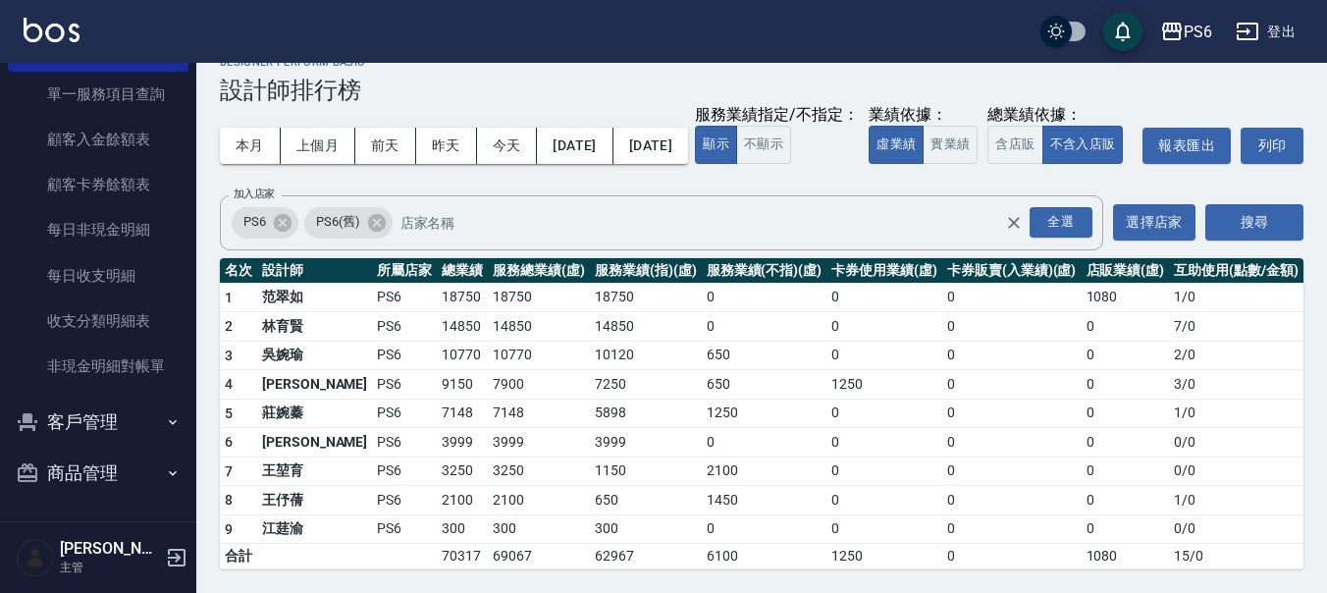
scroll to position [70, 0]
